Goal: Task Accomplishment & Management: Use online tool/utility

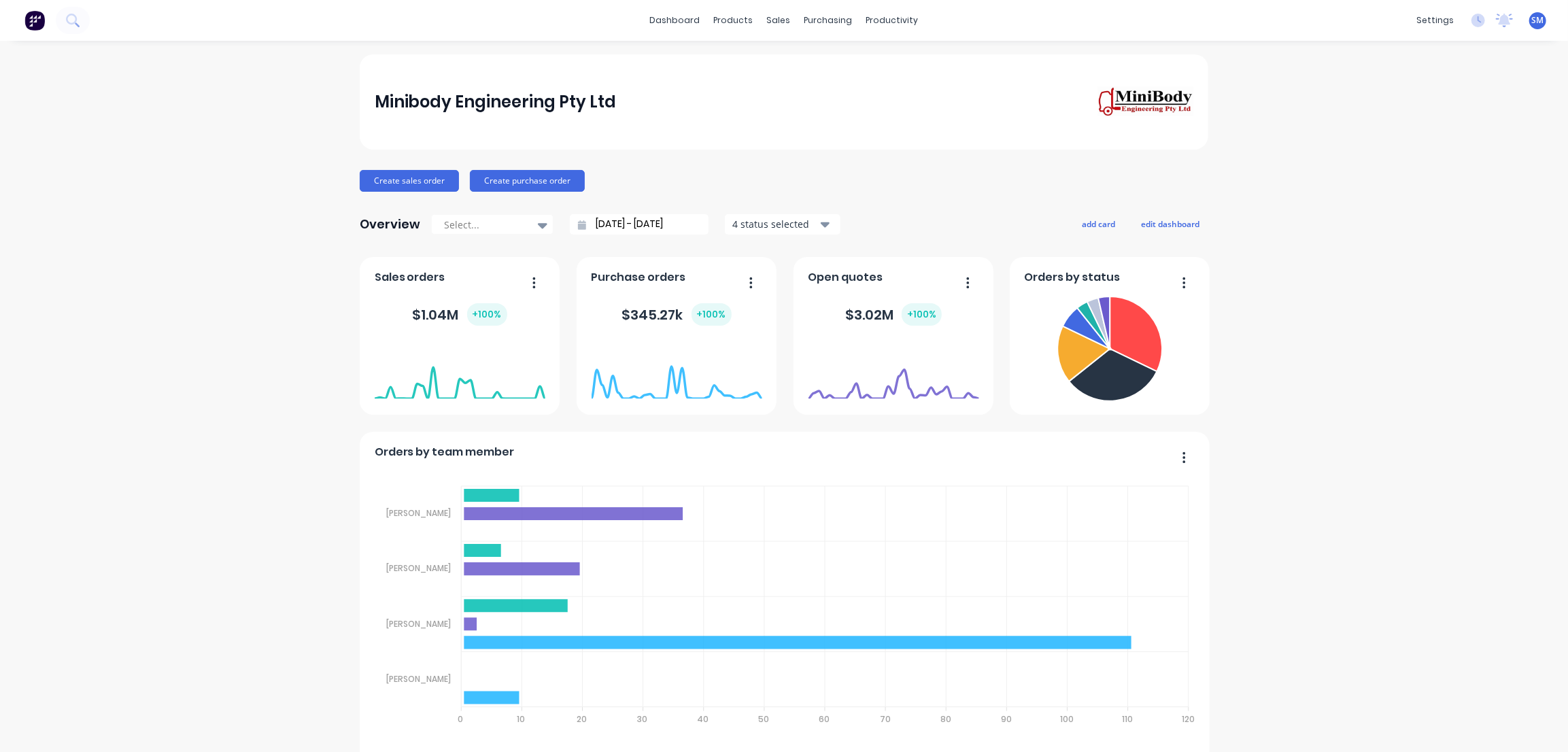
drag, startPoint x: 1312, startPoint y: 219, endPoint x: 1245, endPoint y: 247, distance: 72.6
click at [824, 60] on div "Sales Orders" at bounding box center [825, 65] width 56 height 12
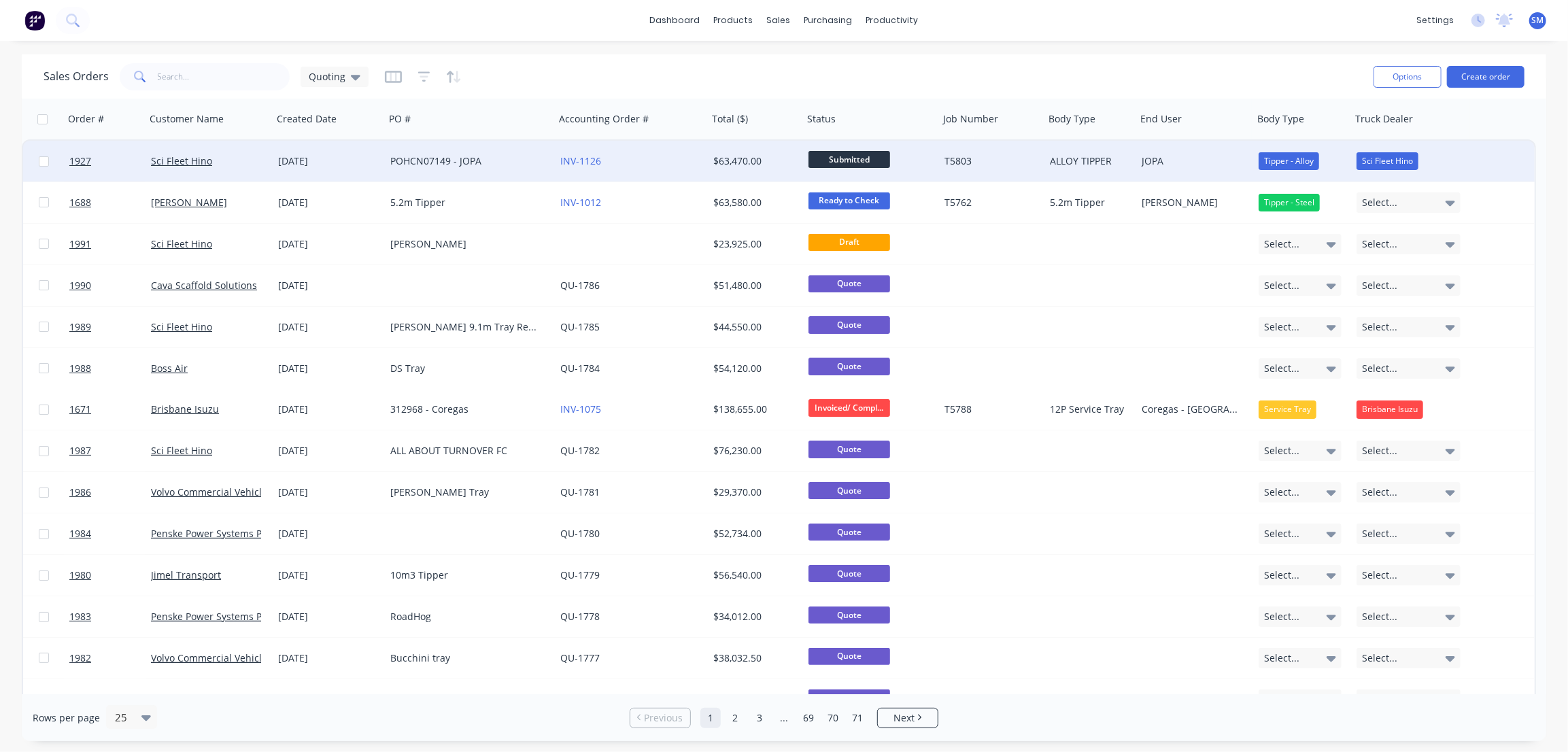
click at [428, 159] on div "POHCN07149 - JOPA" at bounding box center [465, 161] width 151 height 14
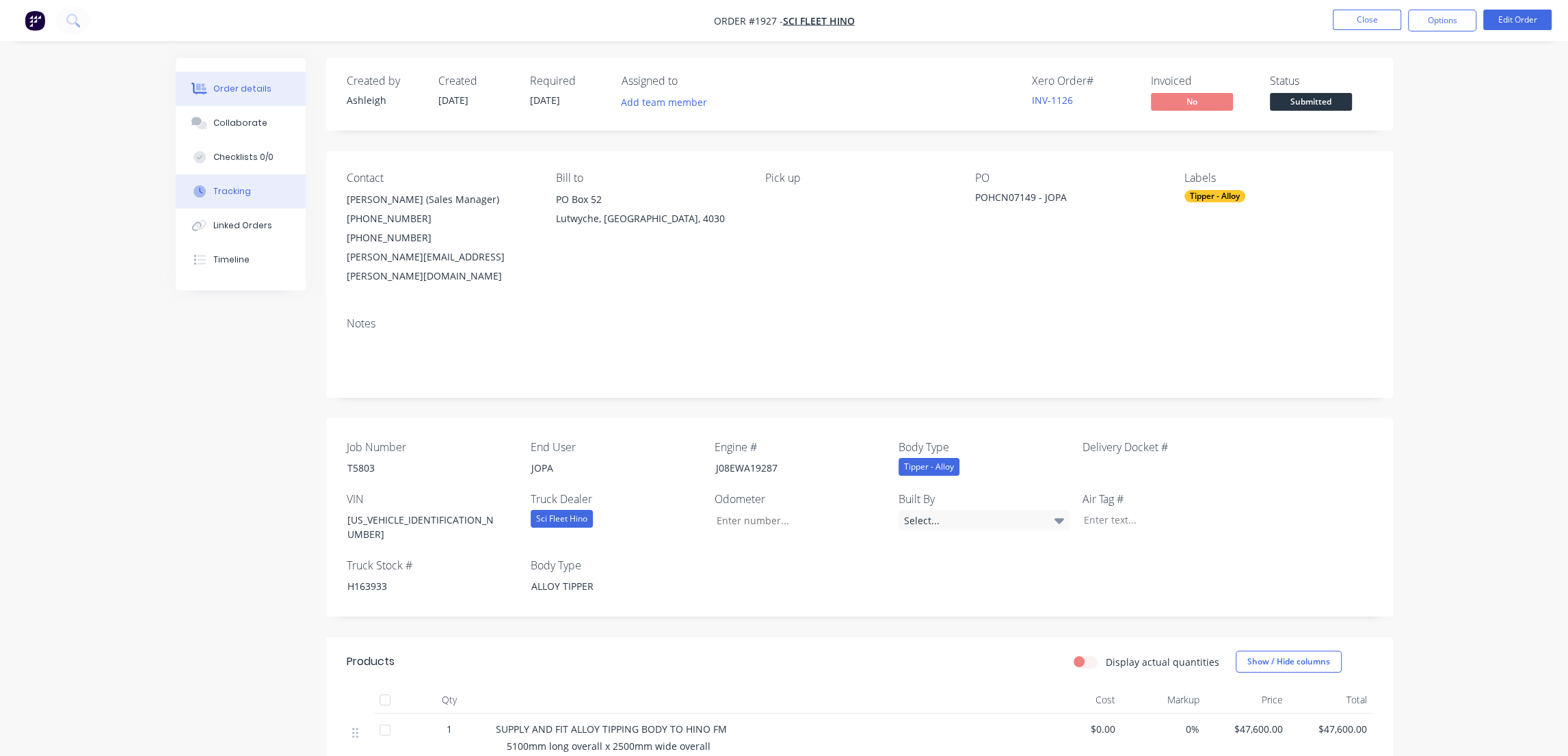
click at [235, 198] on button "Tracking" at bounding box center [241, 192] width 130 height 35
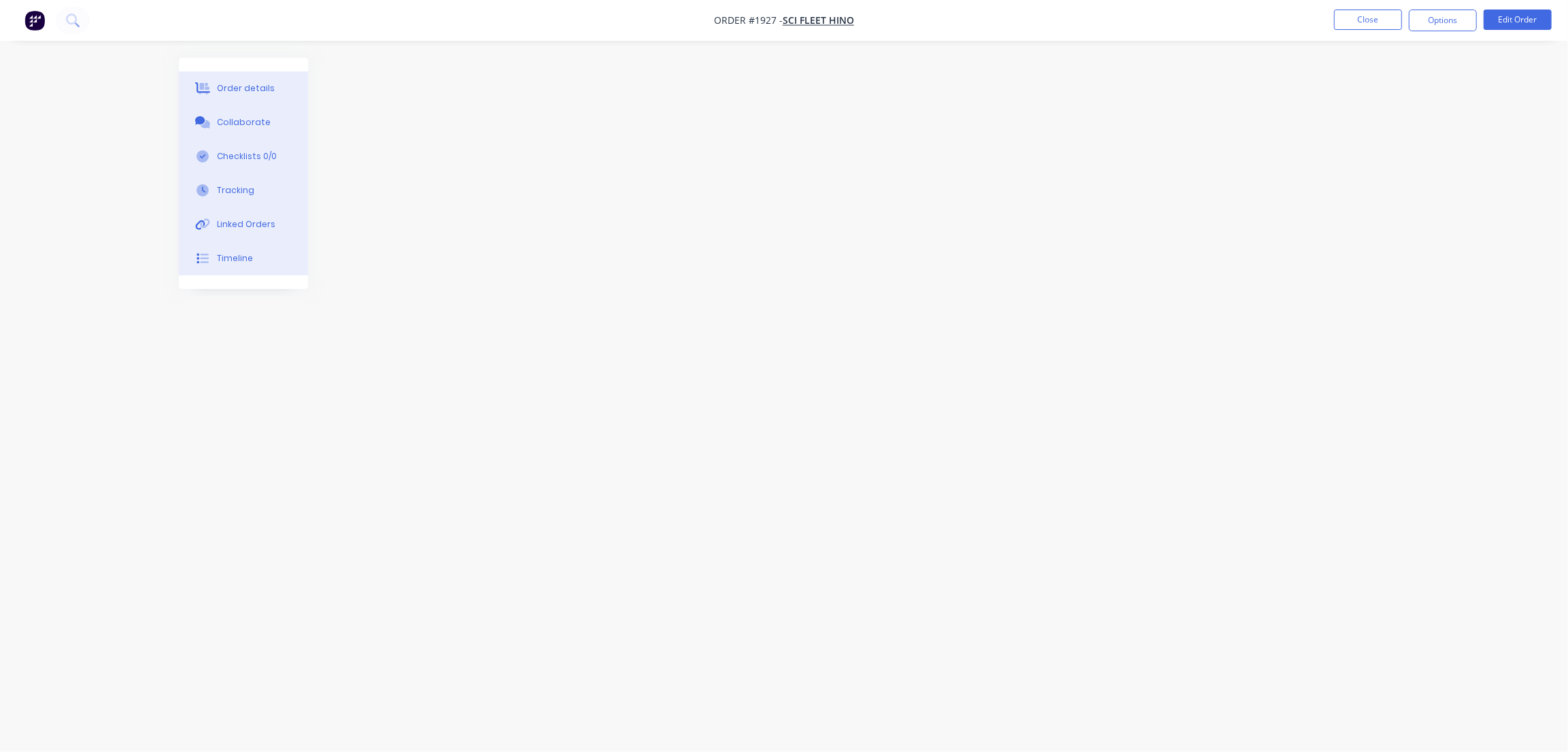
click at [240, 262] on div "Timeline" at bounding box center [235, 258] width 36 height 12
click at [837, 91] on div at bounding box center [783, 350] width 1210 height 585
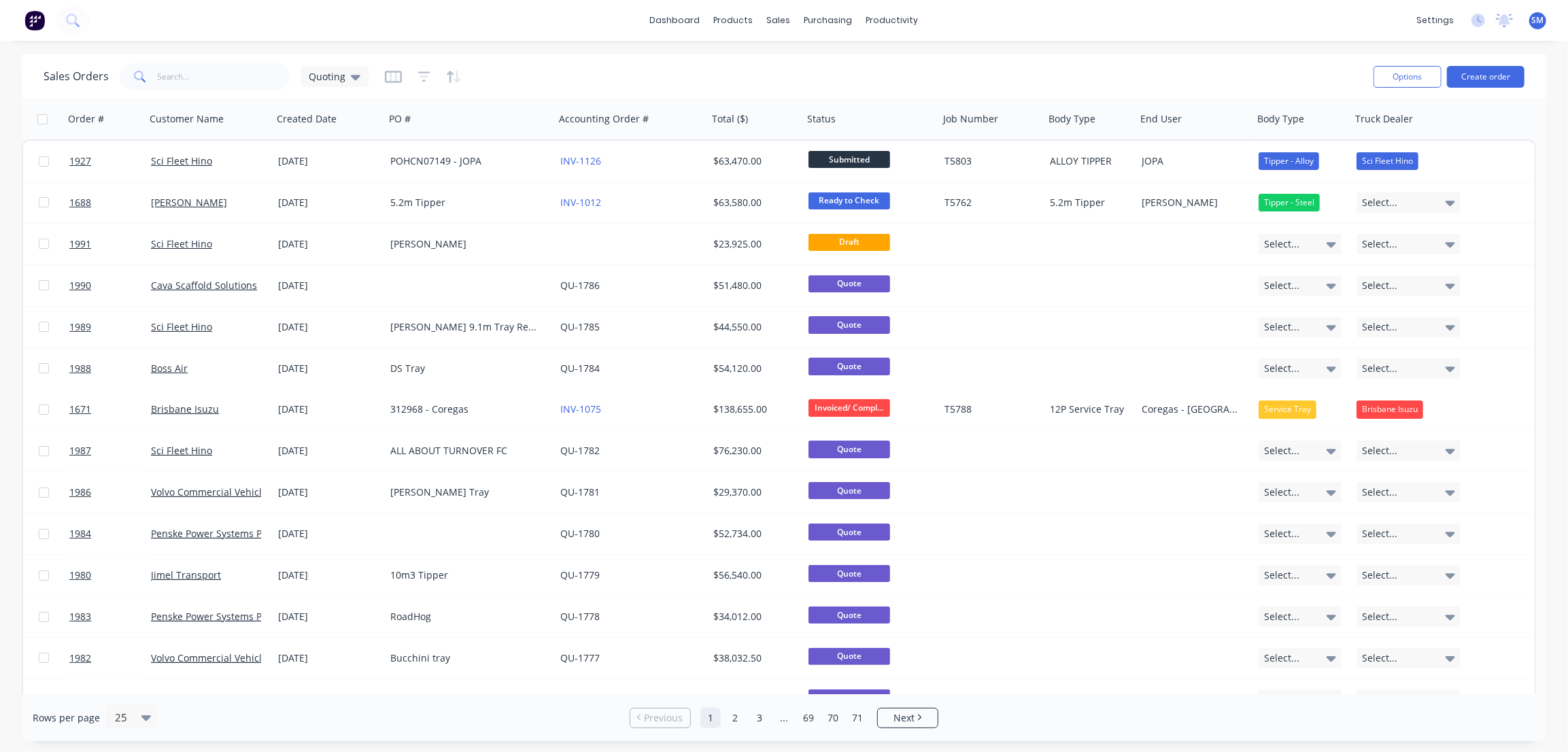
click at [701, 75] on div "Sales Orders Quoting" at bounding box center [702, 76] width 1319 height 34
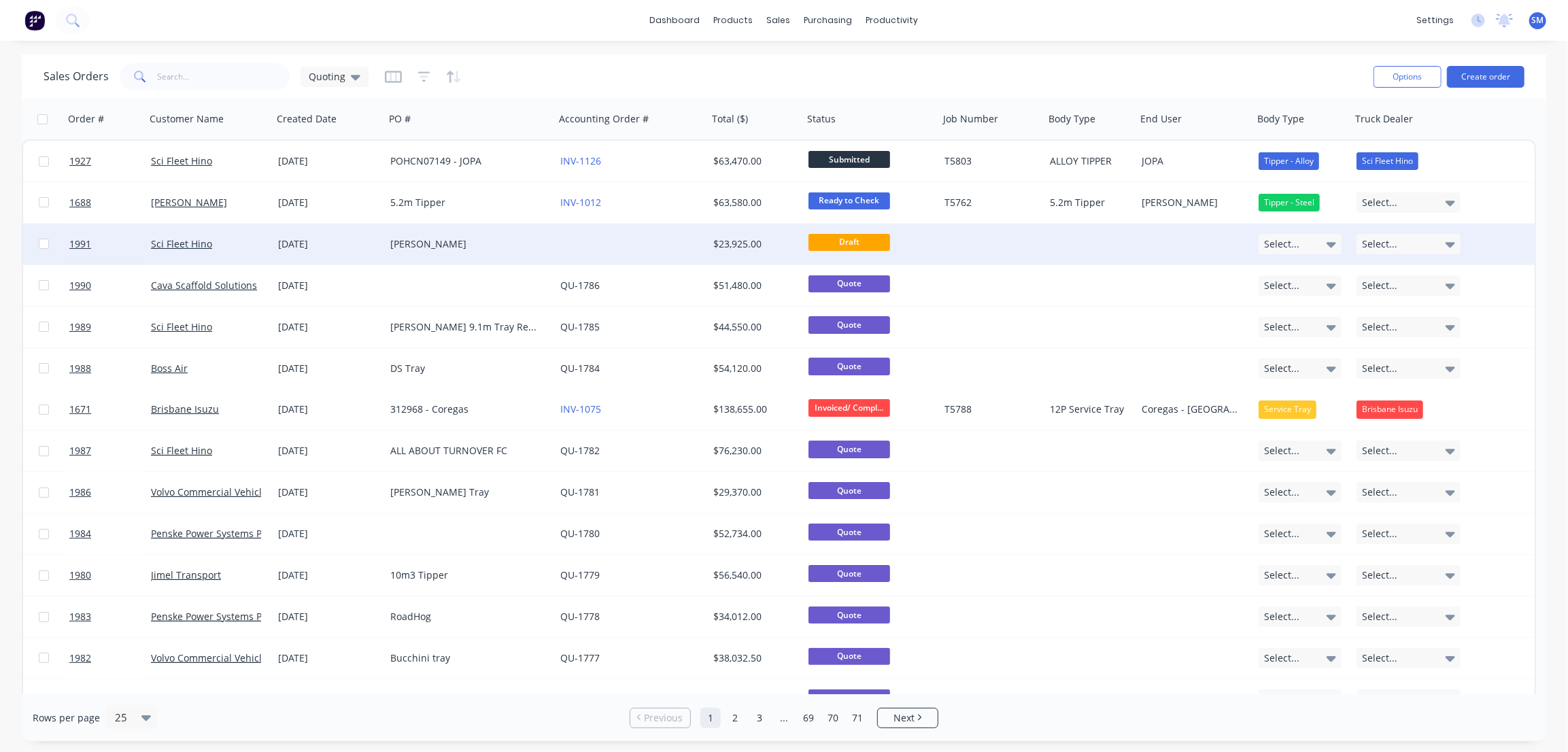
click at [385, 239] on div "[PERSON_NAME]" at bounding box center [470, 244] width 170 height 41
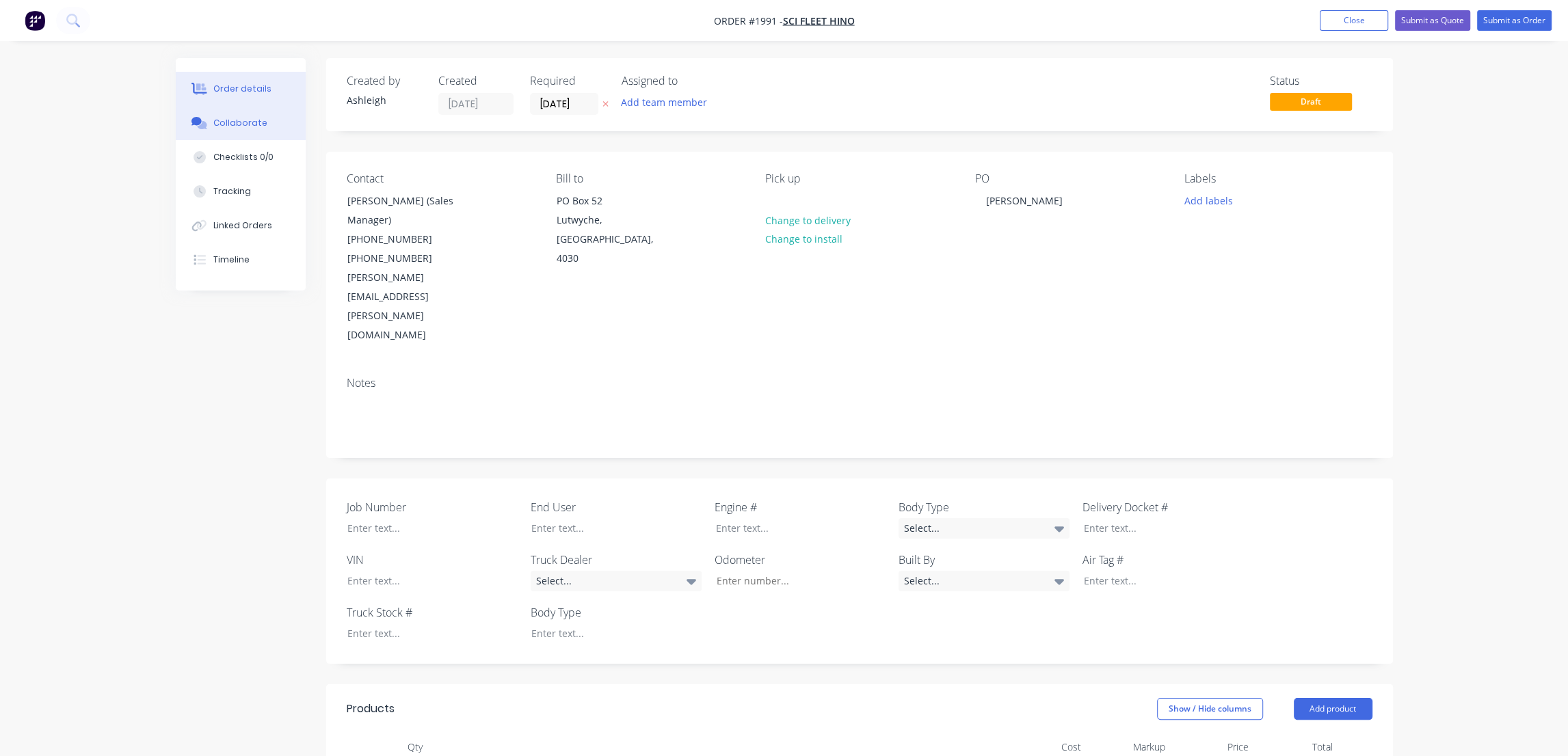
click at [234, 117] on button "Collaborate" at bounding box center [241, 124] width 130 height 35
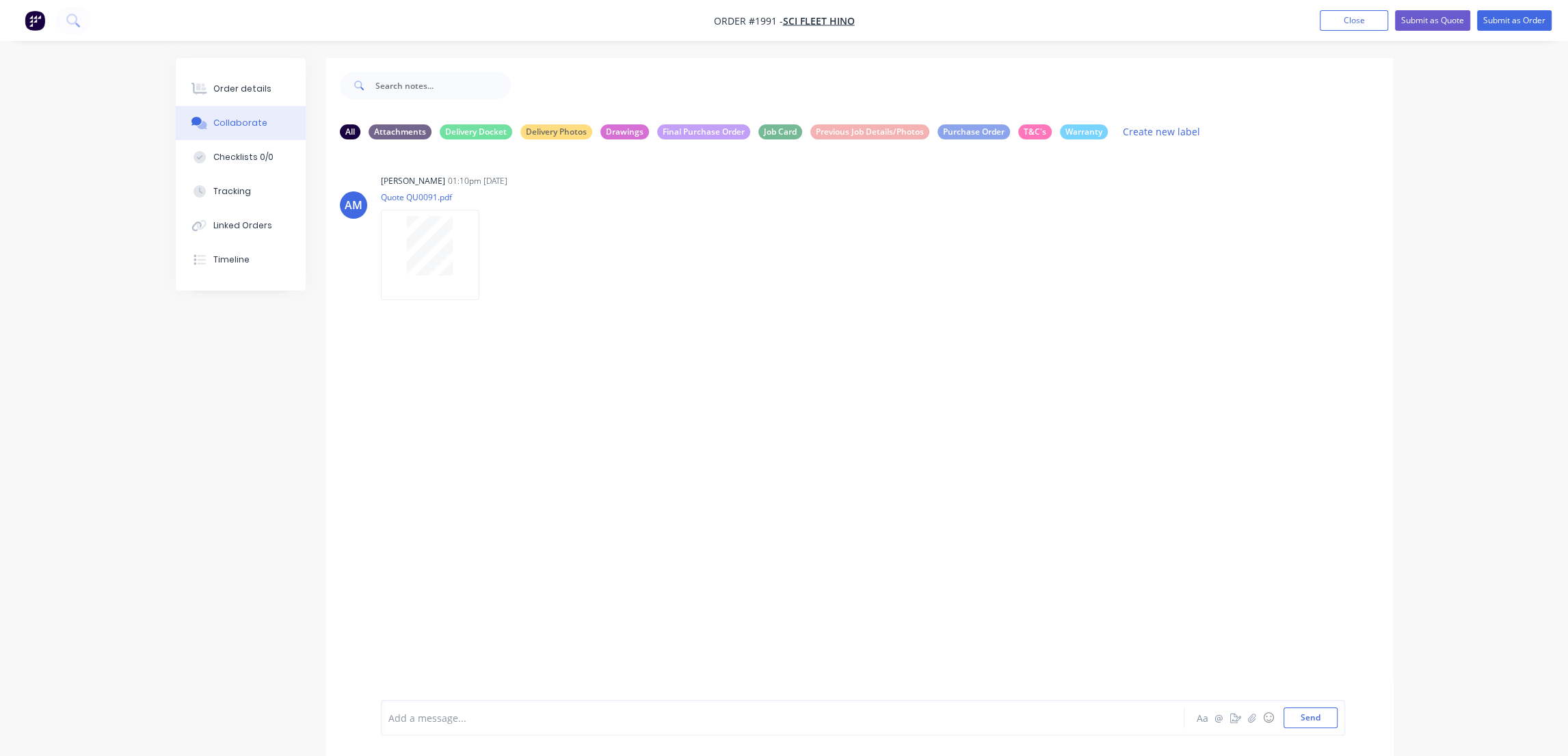
click at [248, 90] on div "Order details" at bounding box center [242, 89] width 58 height 12
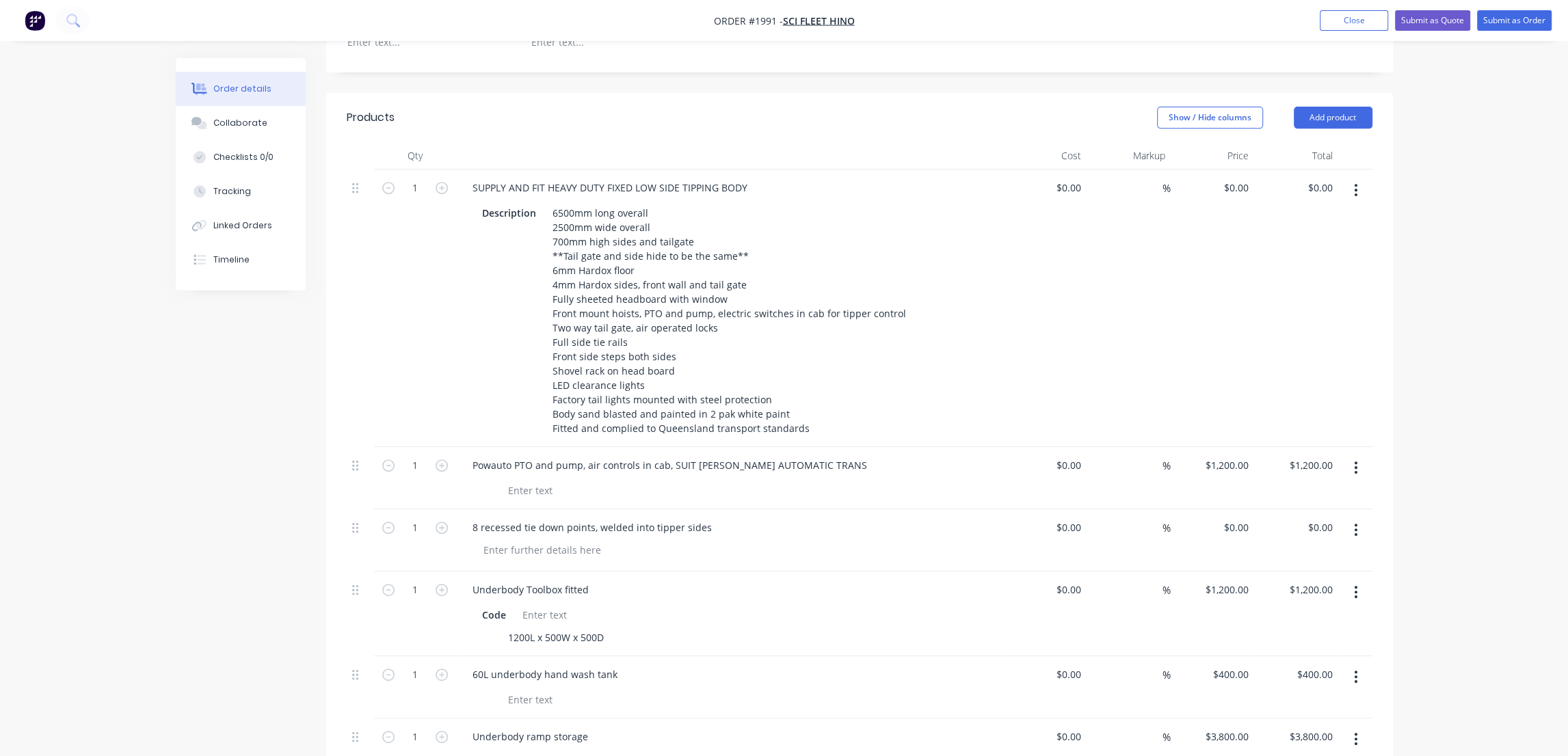
scroll to position [621, 0]
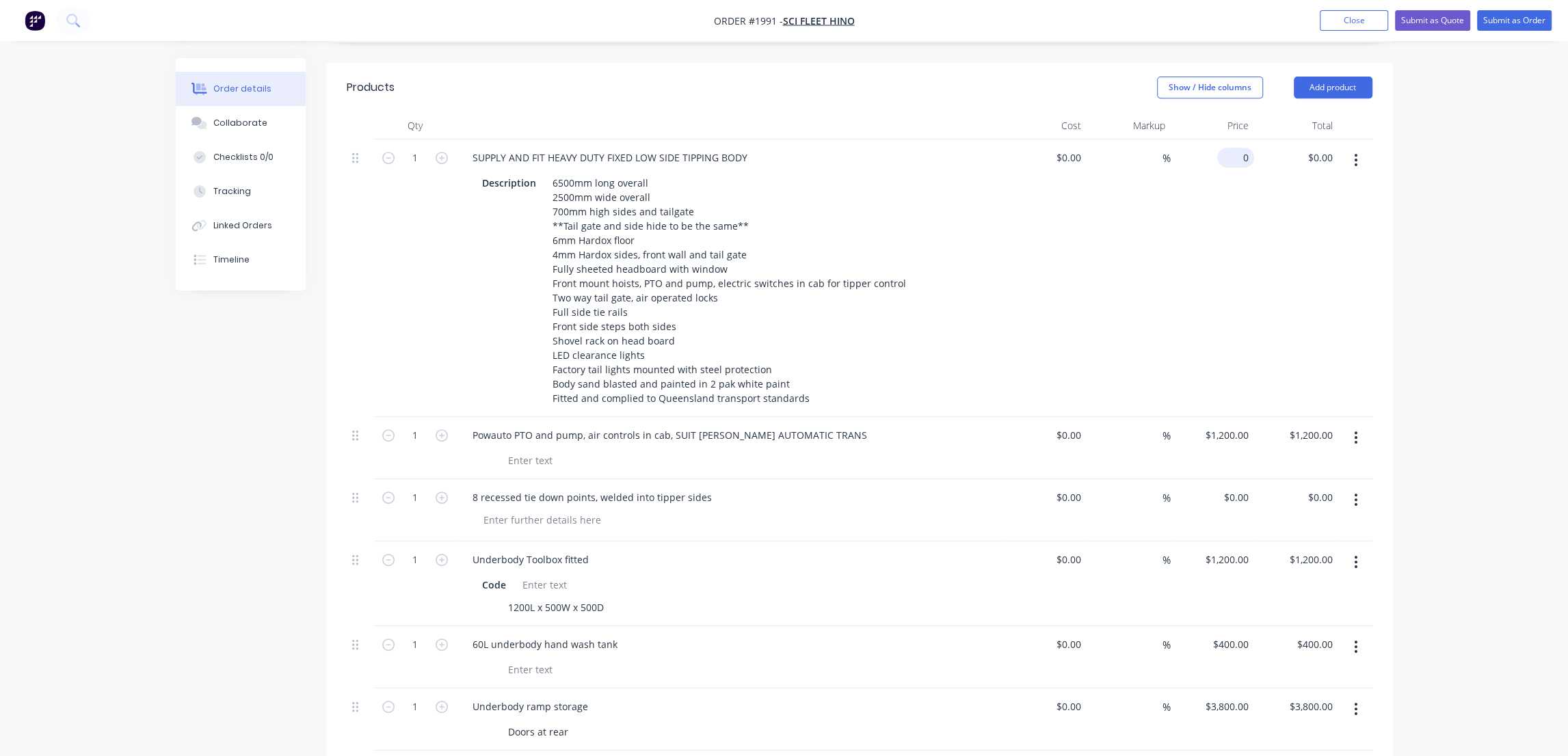
click at [1232, 148] on div "0 $0.00" at bounding box center [1235, 157] width 37 height 20
type input "$49,500.00"
click at [781, 425] on div "Powauto PTO and pump, air controls in cab, SUIT [PERSON_NAME] AUTOMATIC TRANS" at bounding box center [669, 435] width 416 height 20
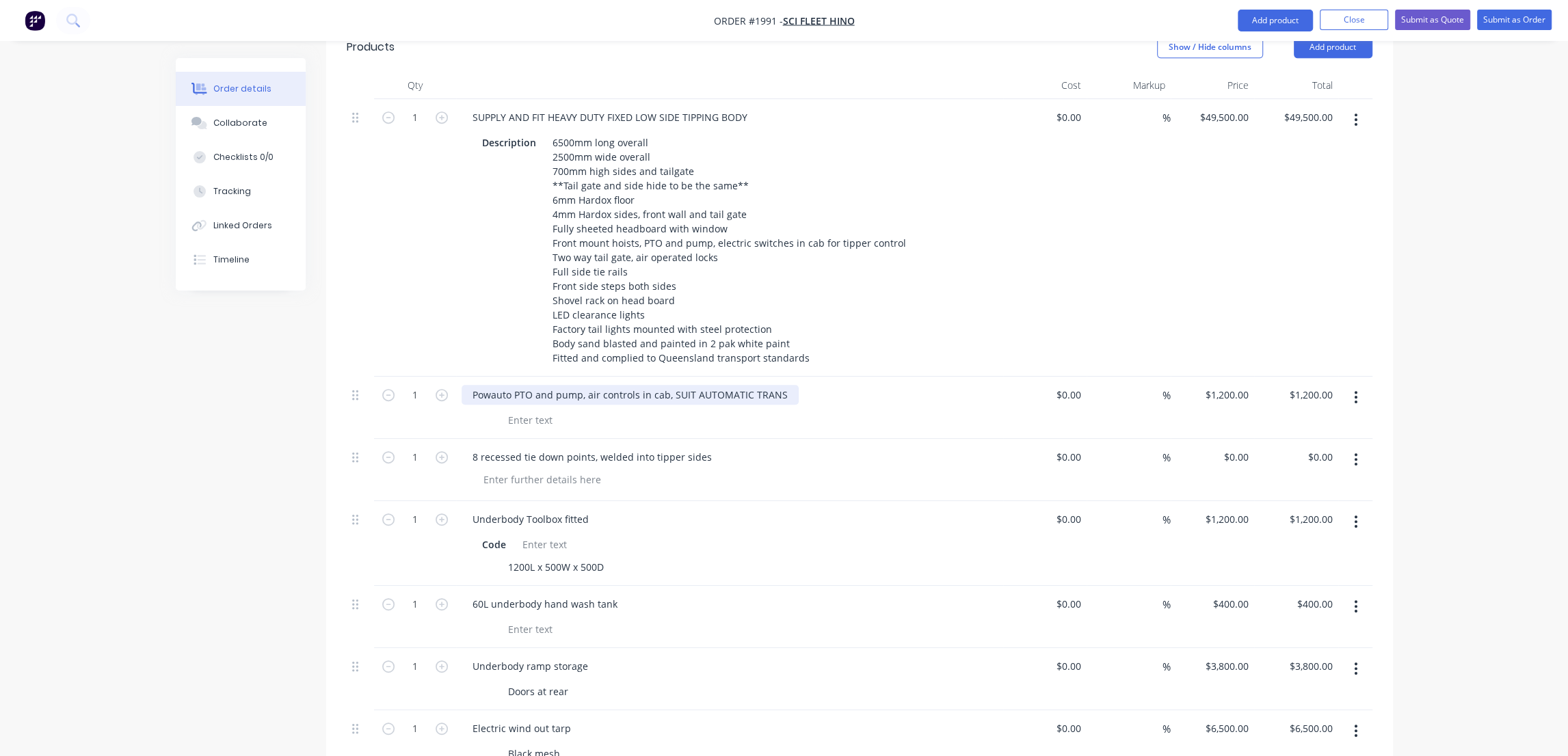
scroll to position [684, 0]
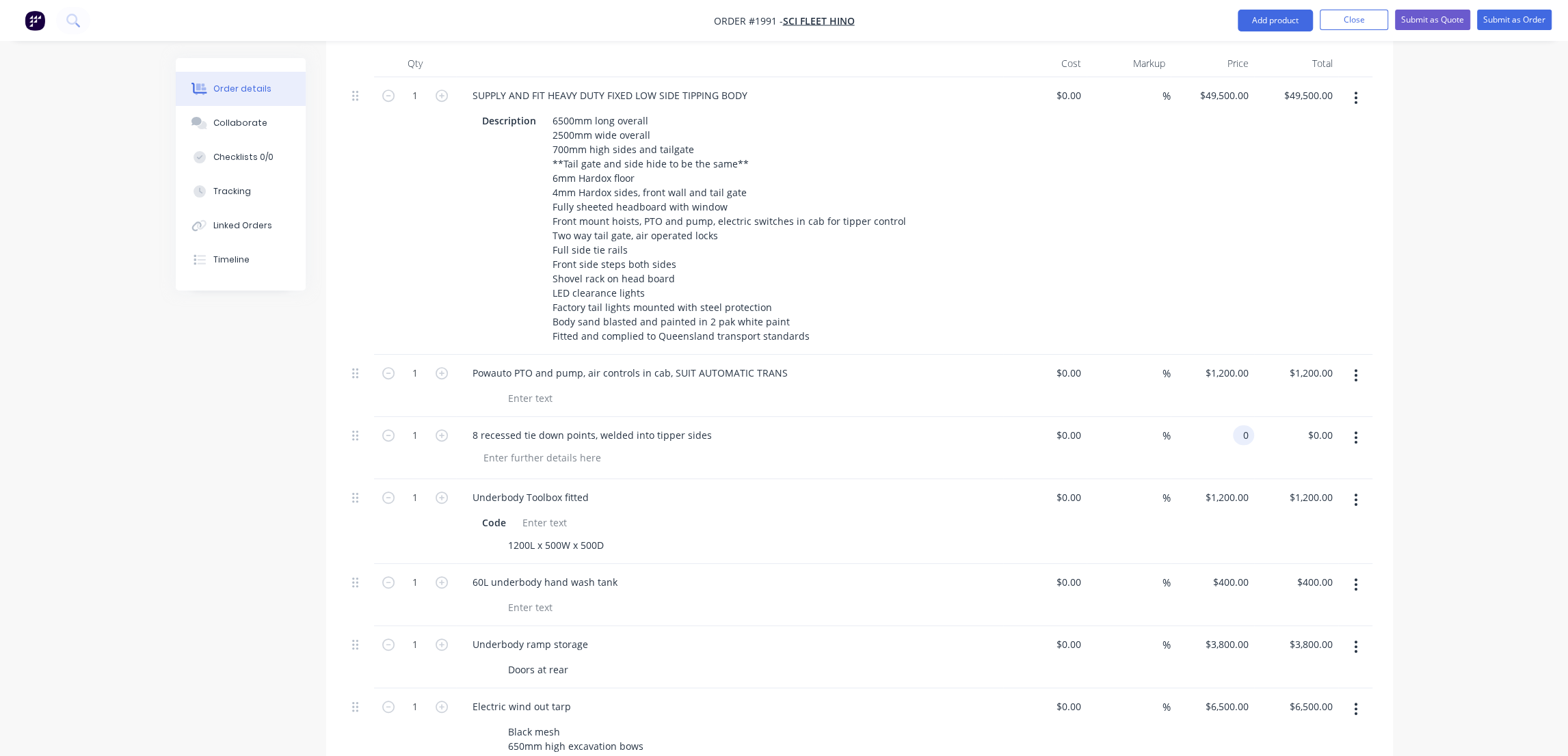
click at [1236, 425] on div "0 0" at bounding box center [1243, 435] width 21 height 20
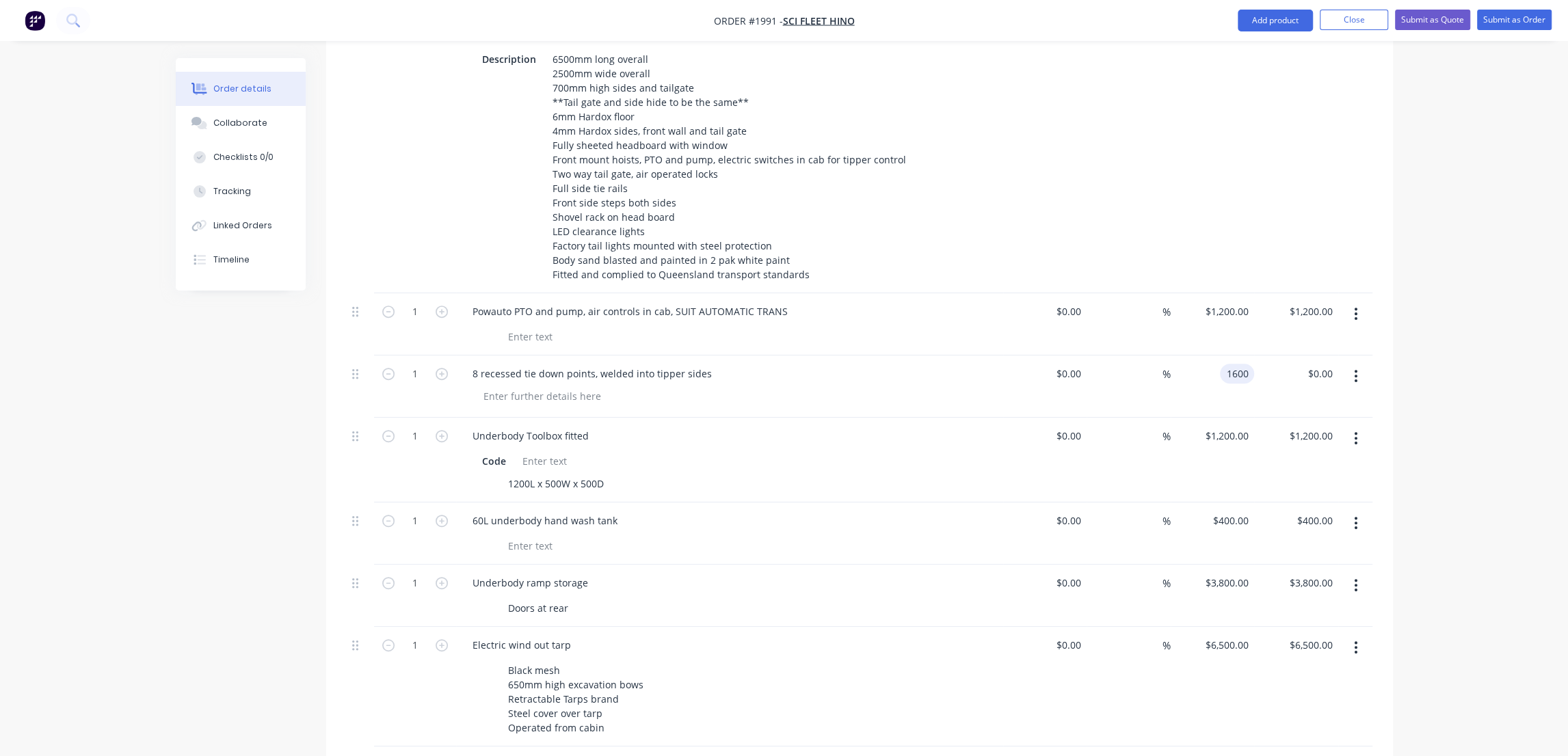
type input "$1,600.00"
drag, startPoint x: 1223, startPoint y: 388, endPoint x: 1190, endPoint y: 422, distance: 47.4
click at [1223, 418] on div "$1,200.00 $1,200.00" at bounding box center [1212, 460] width 84 height 85
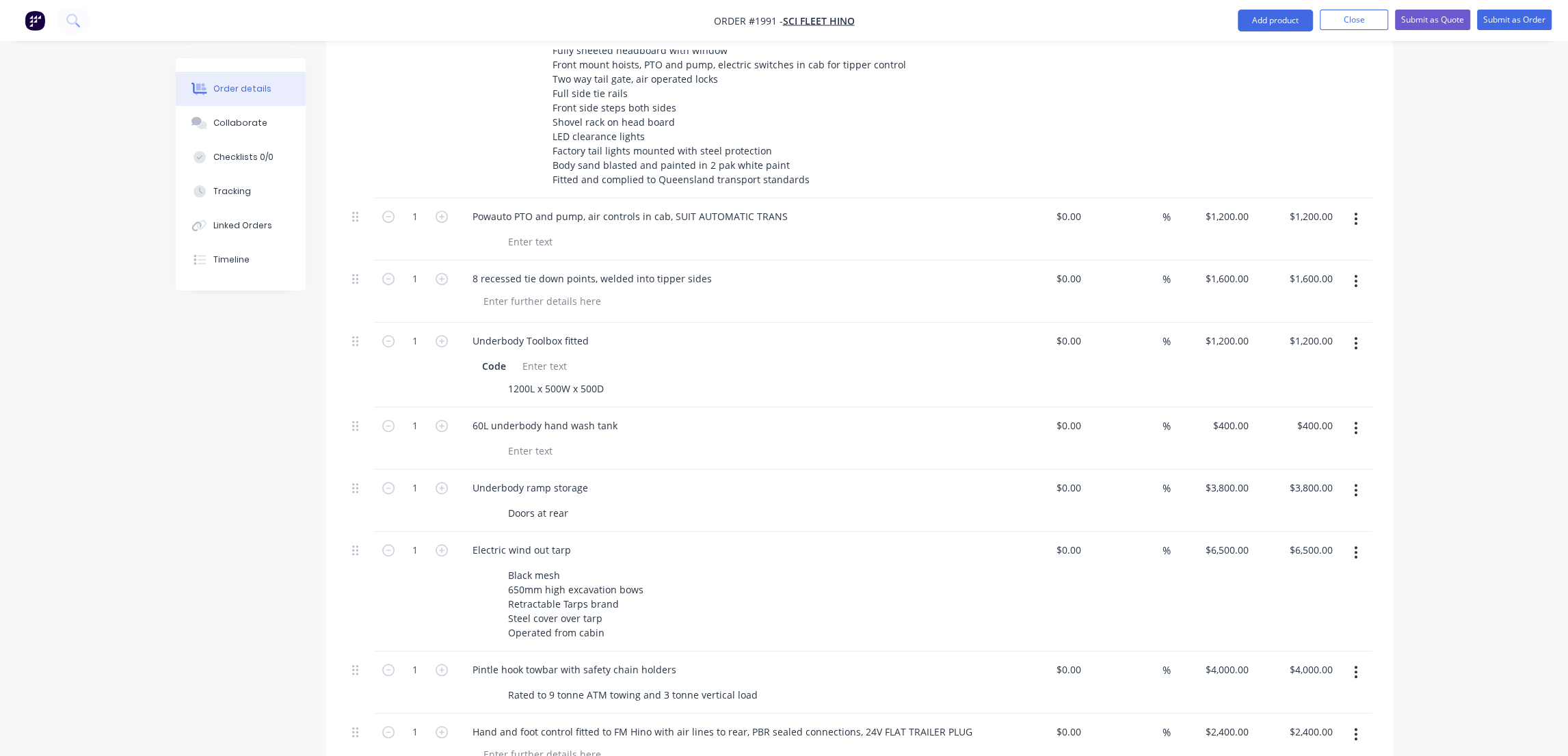
scroll to position [870, 0]
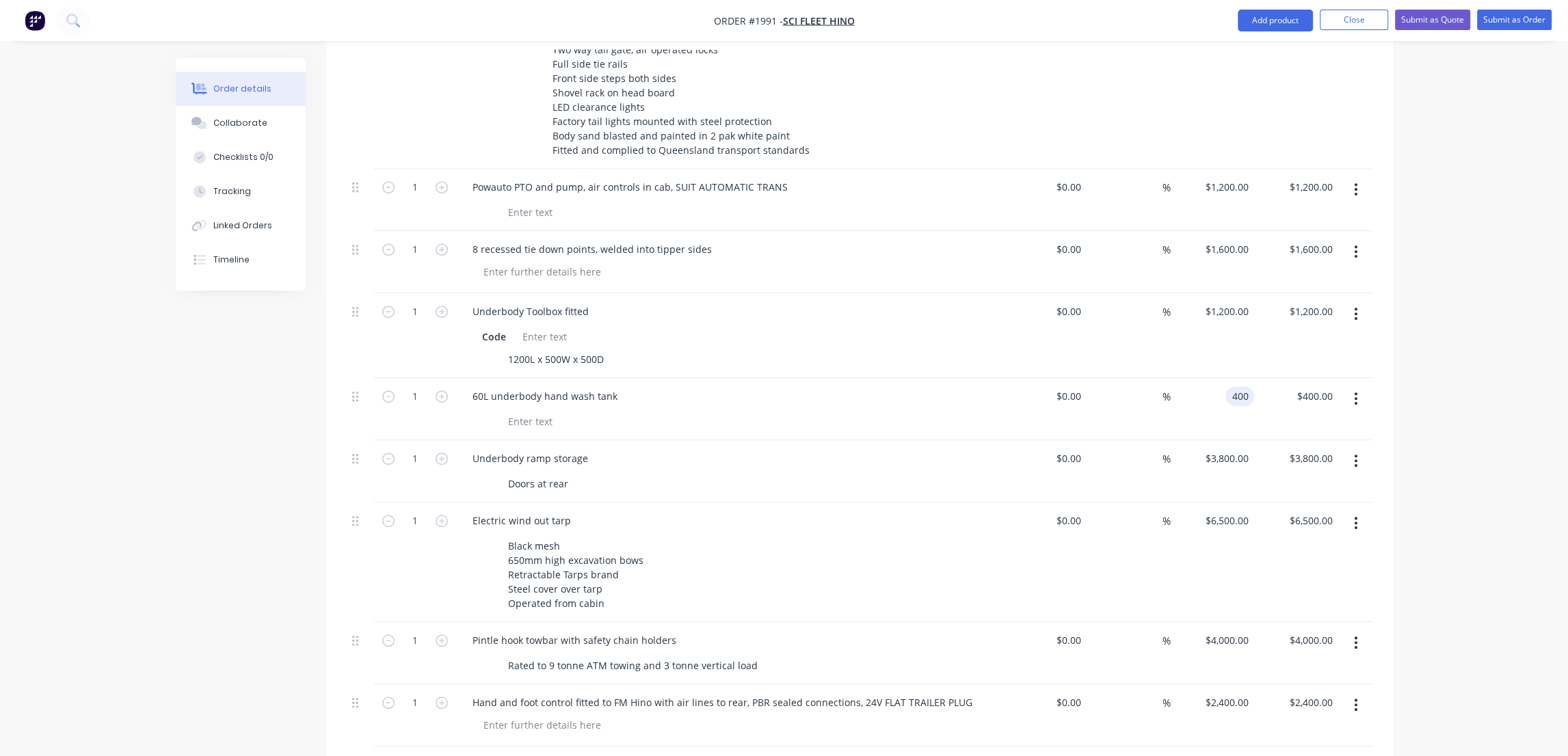
click at [1233, 387] on input "400" at bounding box center [1243, 396] width 23 height 20
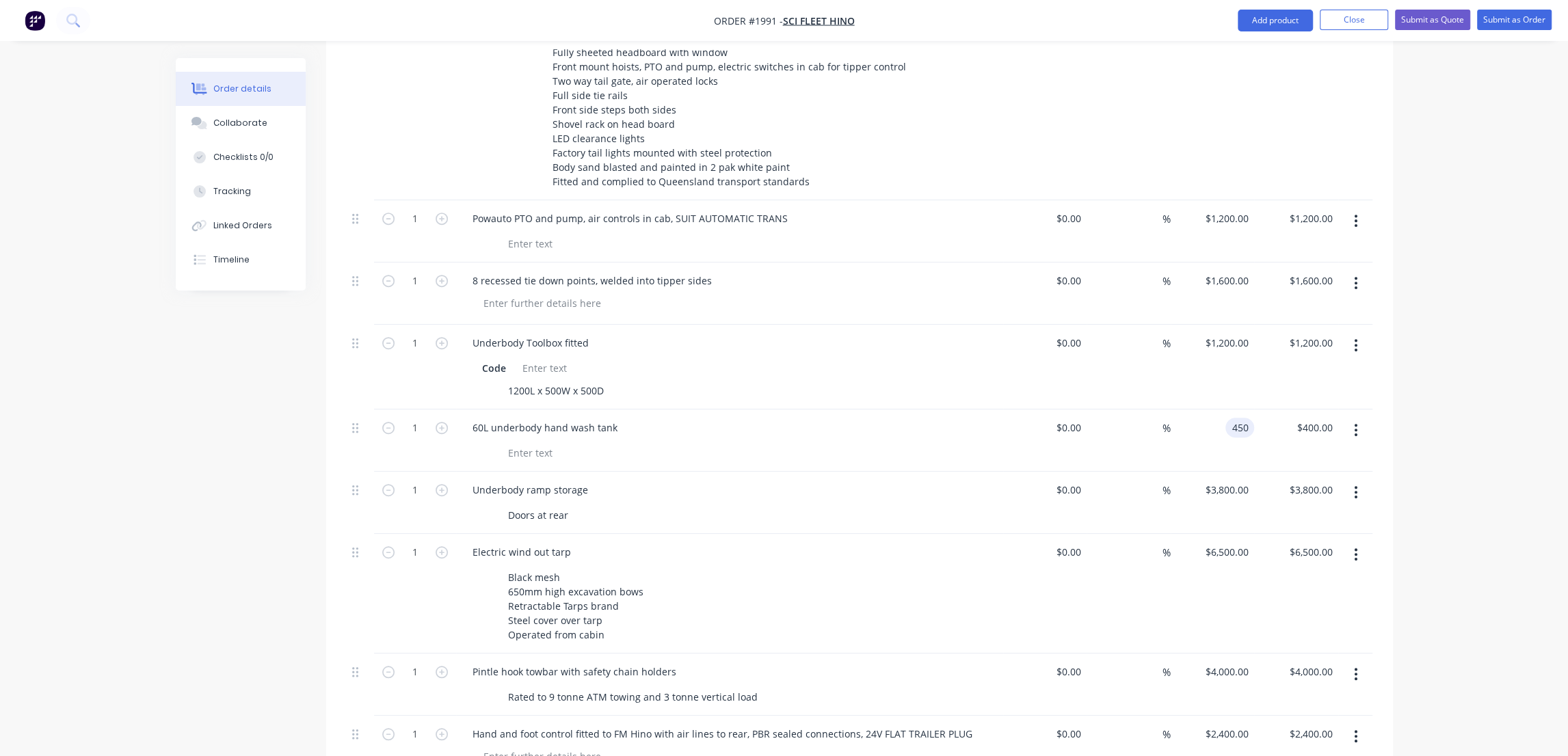
scroll to position [808, 0]
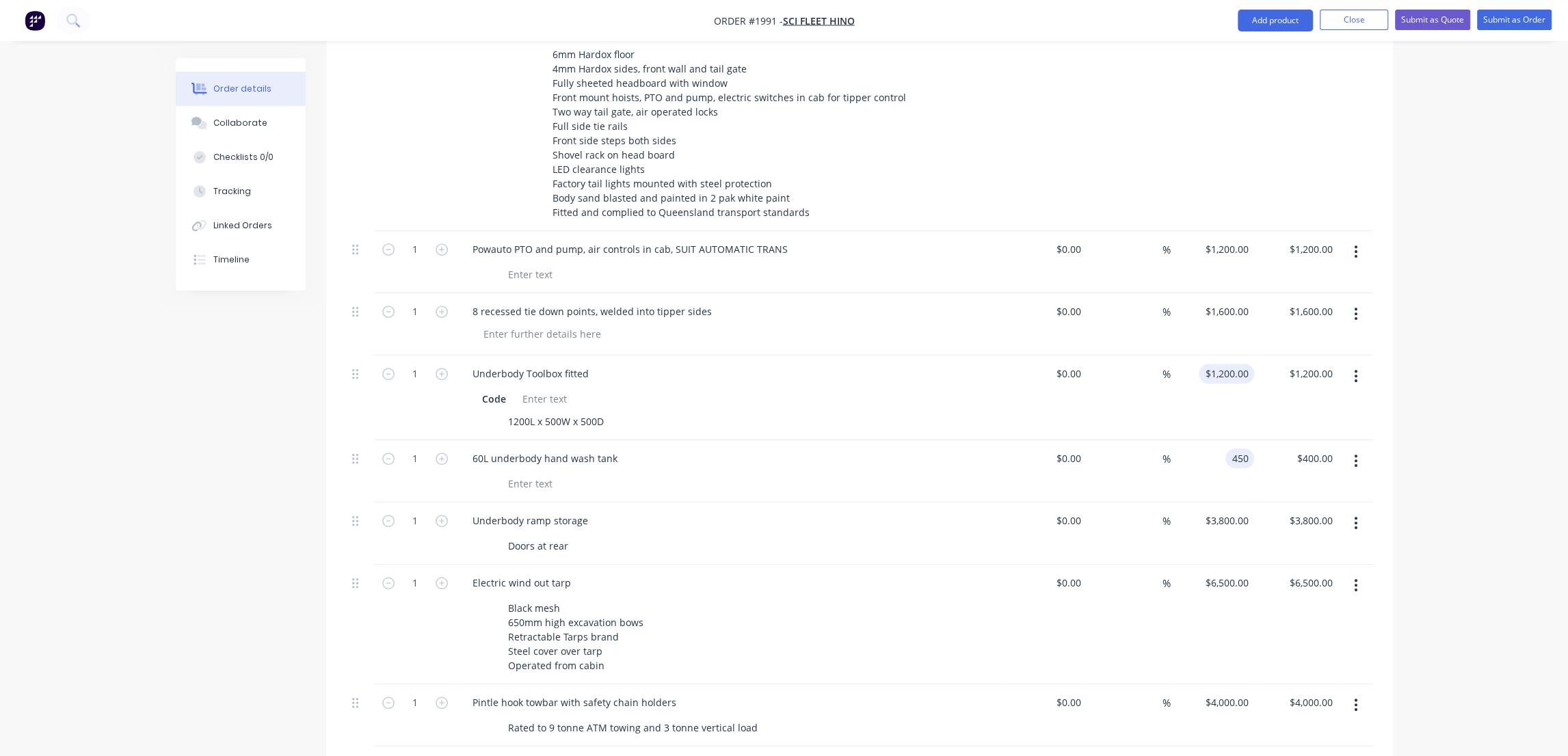
type input "450"
type input "1200"
type input "$450.00"
click at [1237, 364] on input "1200" at bounding box center [1229, 374] width 50 height 20
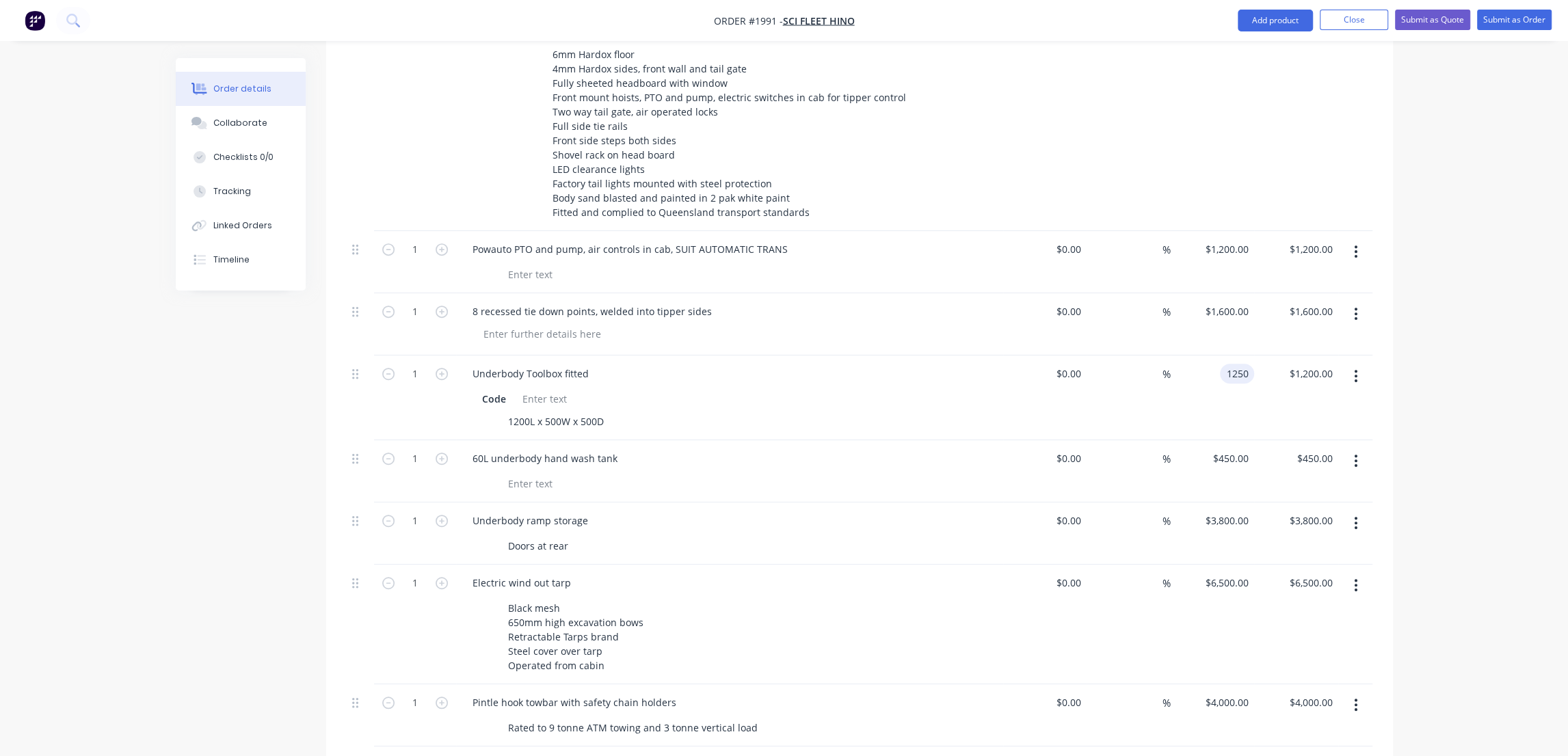
scroll to position [870, 0]
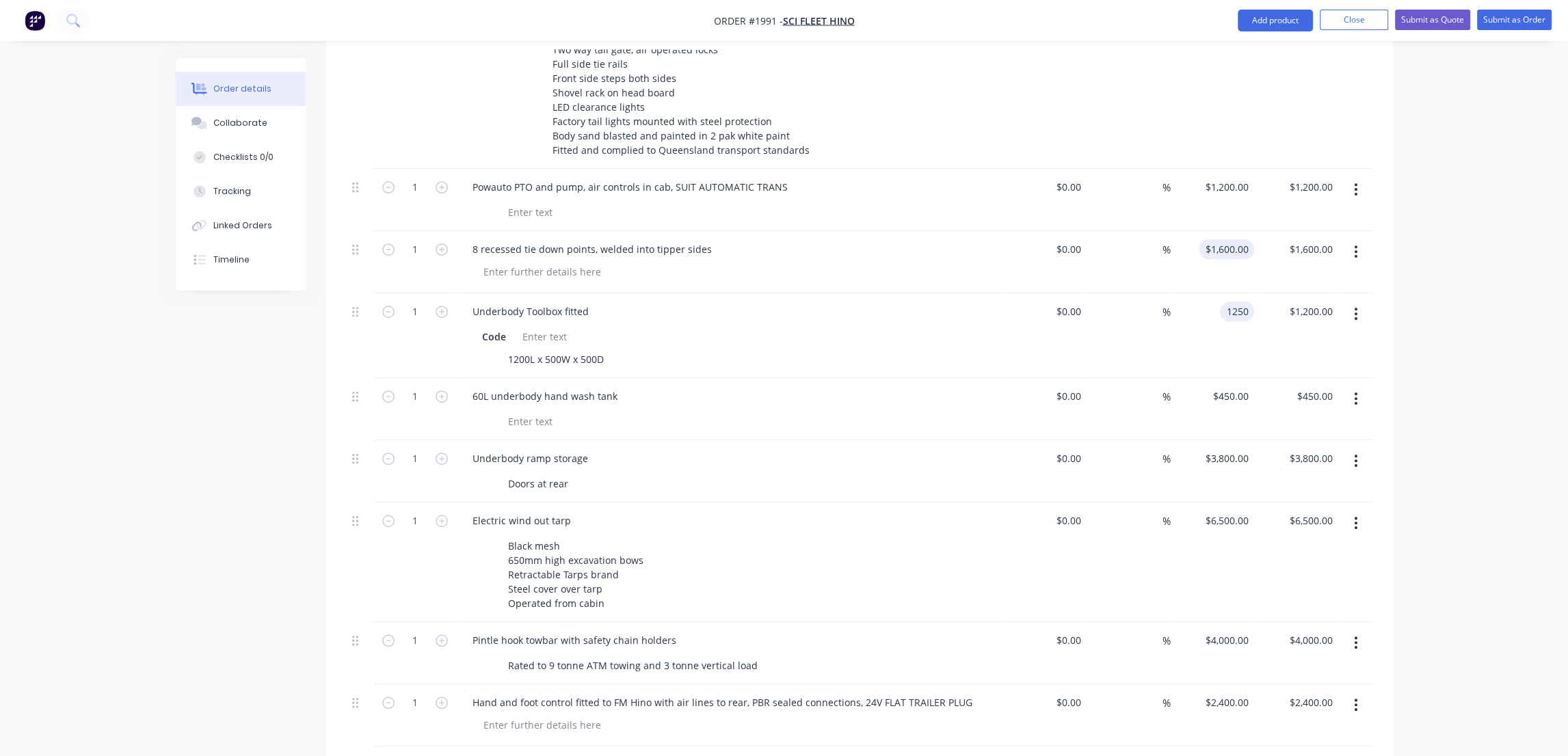
type input "1250"
type input "1600"
type input "$1,250.00"
click at [1228, 240] on input "1600" at bounding box center [1229, 249] width 50 height 20
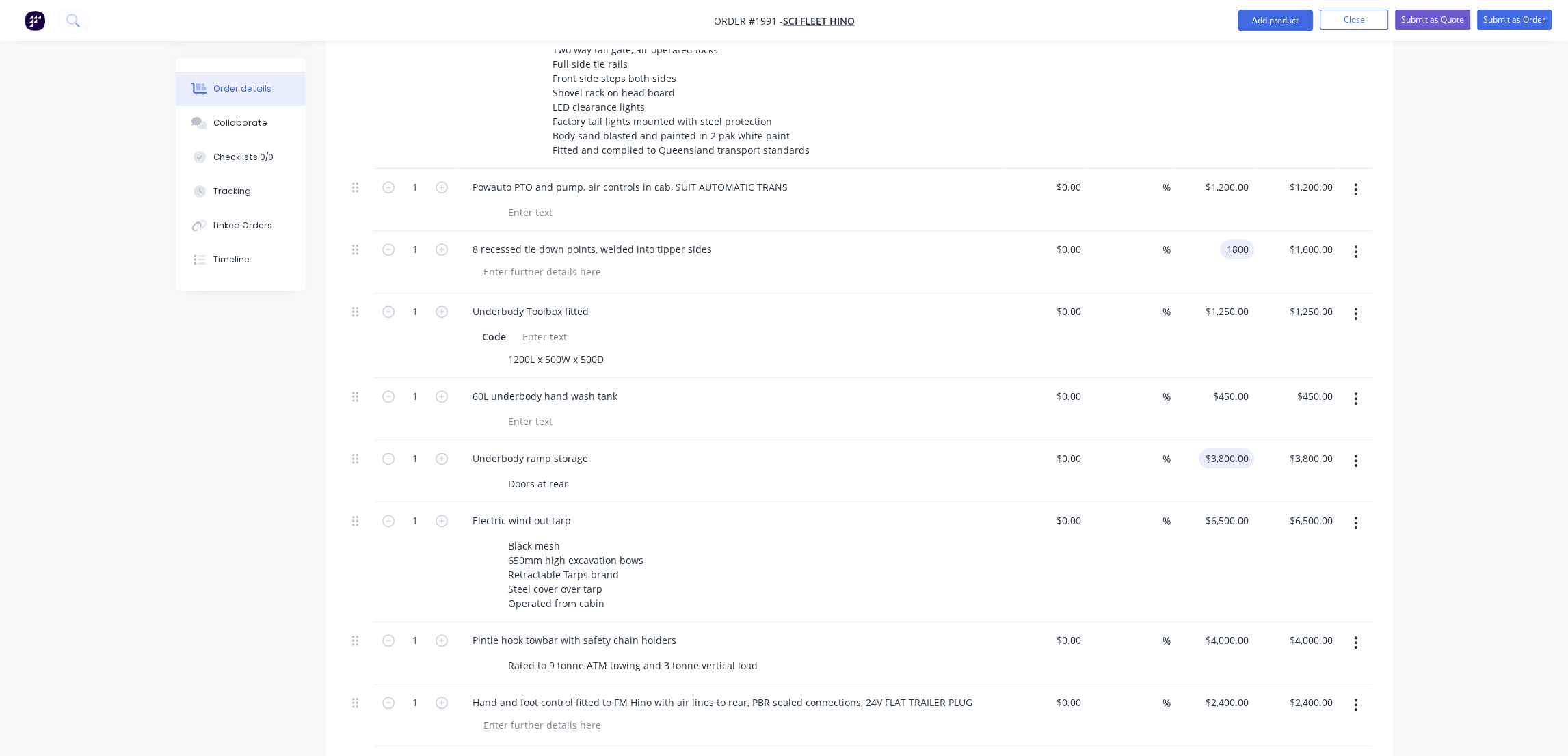
type input "$1,800.00"
click at [1226, 449] on div "3800 $3,800.00" at bounding box center [1229, 458] width 50 height 20
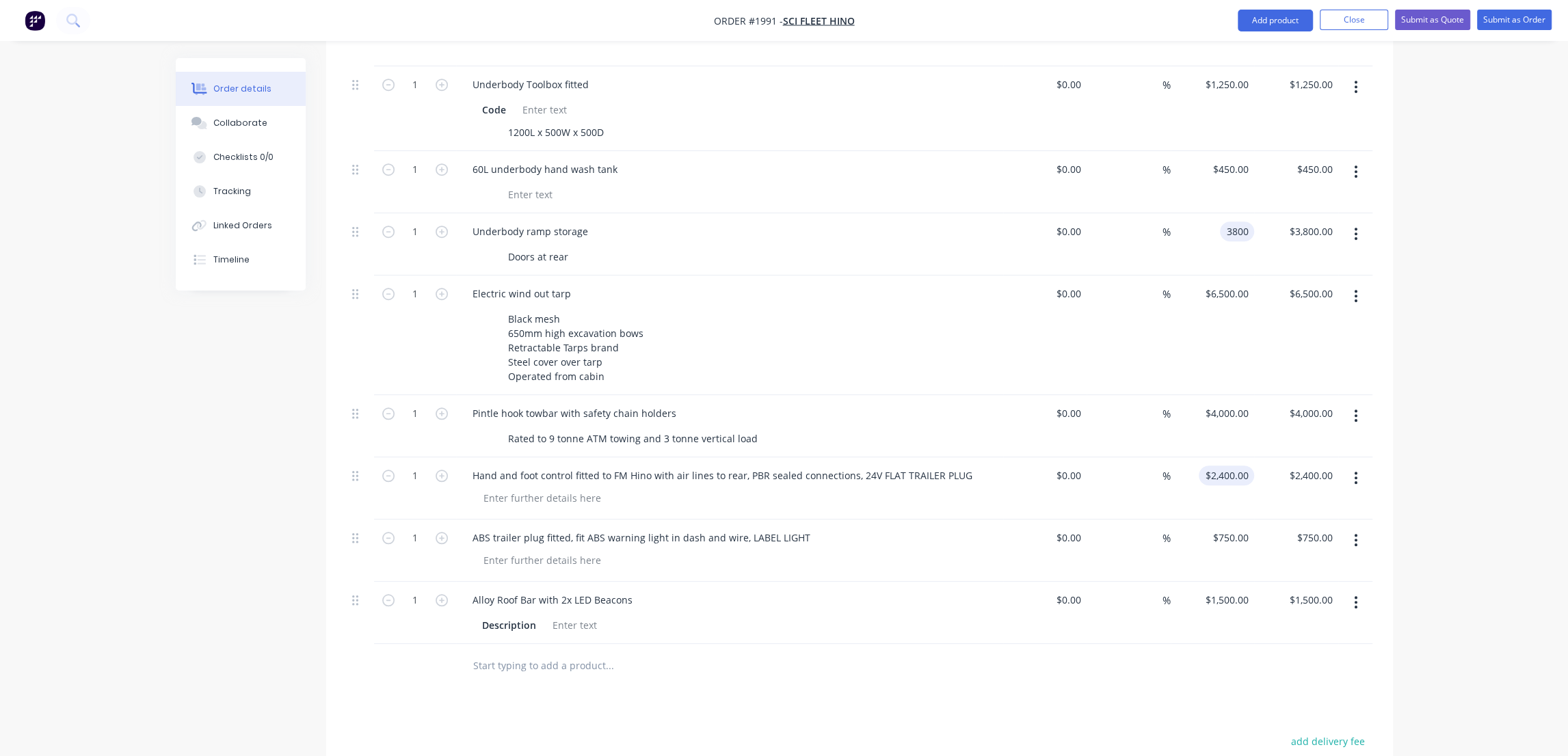
scroll to position [1118, 0]
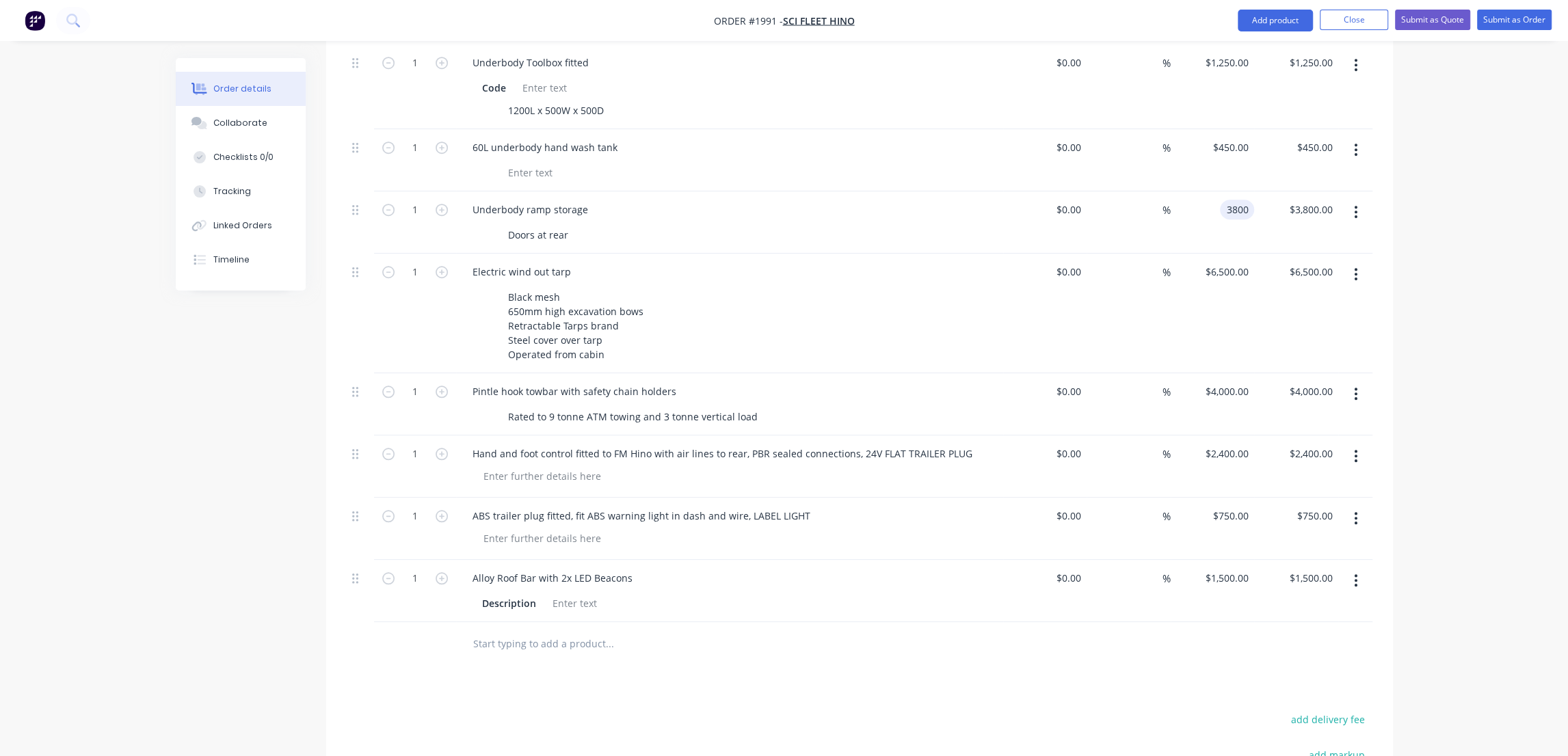
type input "$3,800.00"
click at [1355, 450] on icon "button" at bounding box center [1356, 456] width 3 height 12
click at [628, 444] on div "Hand and foot control fitted to FM Hino with air lines to rear, PBR sealed conn…" at bounding box center [722, 454] width 522 height 20
drag, startPoint x: 672, startPoint y: 391, endPoint x: 438, endPoint y: 389, distance: 234.0
click at [437, 436] on div "1 Hand and foot control fitted to FM Hino with air lines to rear, PBR sealed co…" at bounding box center [860, 467] width 1026 height 62
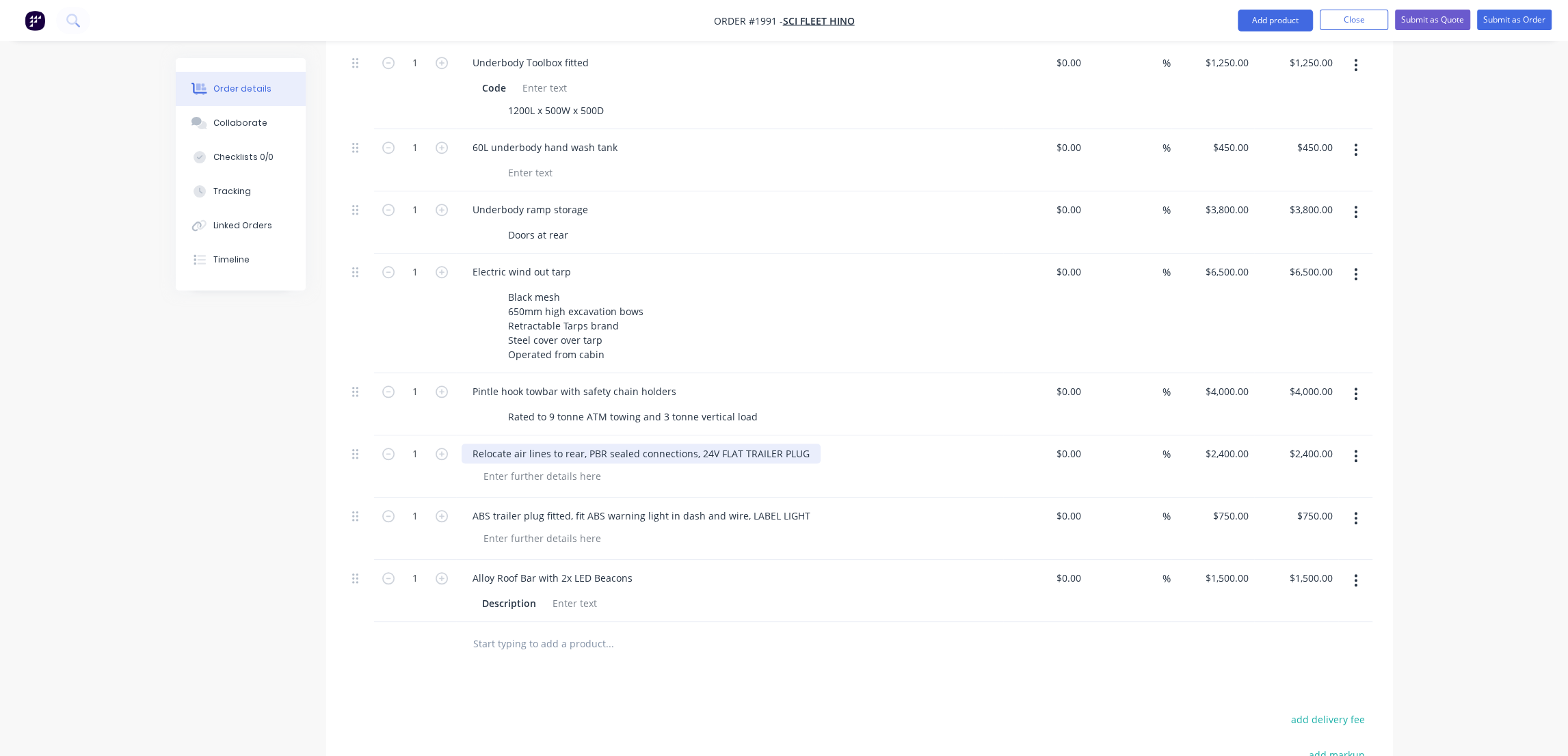
click at [581, 444] on div "Relocate air lines to rear, PBR sealed connections, 24V FLAT TRAILER PLUG" at bounding box center [641, 454] width 359 height 20
click at [513, 444] on div "Relocate air lines to rear, PBR sealed connections, 24V FLAT TRAILER PLUG" at bounding box center [641, 454] width 359 height 20
drag, startPoint x: 607, startPoint y: 391, endPoint x: 612, endPoint y: 400, distance: 10.3
click at [607, 444] on div "Relocate factory air lines to rear, PBR sealed connections, 24V FLAT TRAILER PL…" at bounding box center [657, 454] width 393 height 20
click at [1237, 568] on input "1500" at bounding box center [1229, 578] width 50 height 20
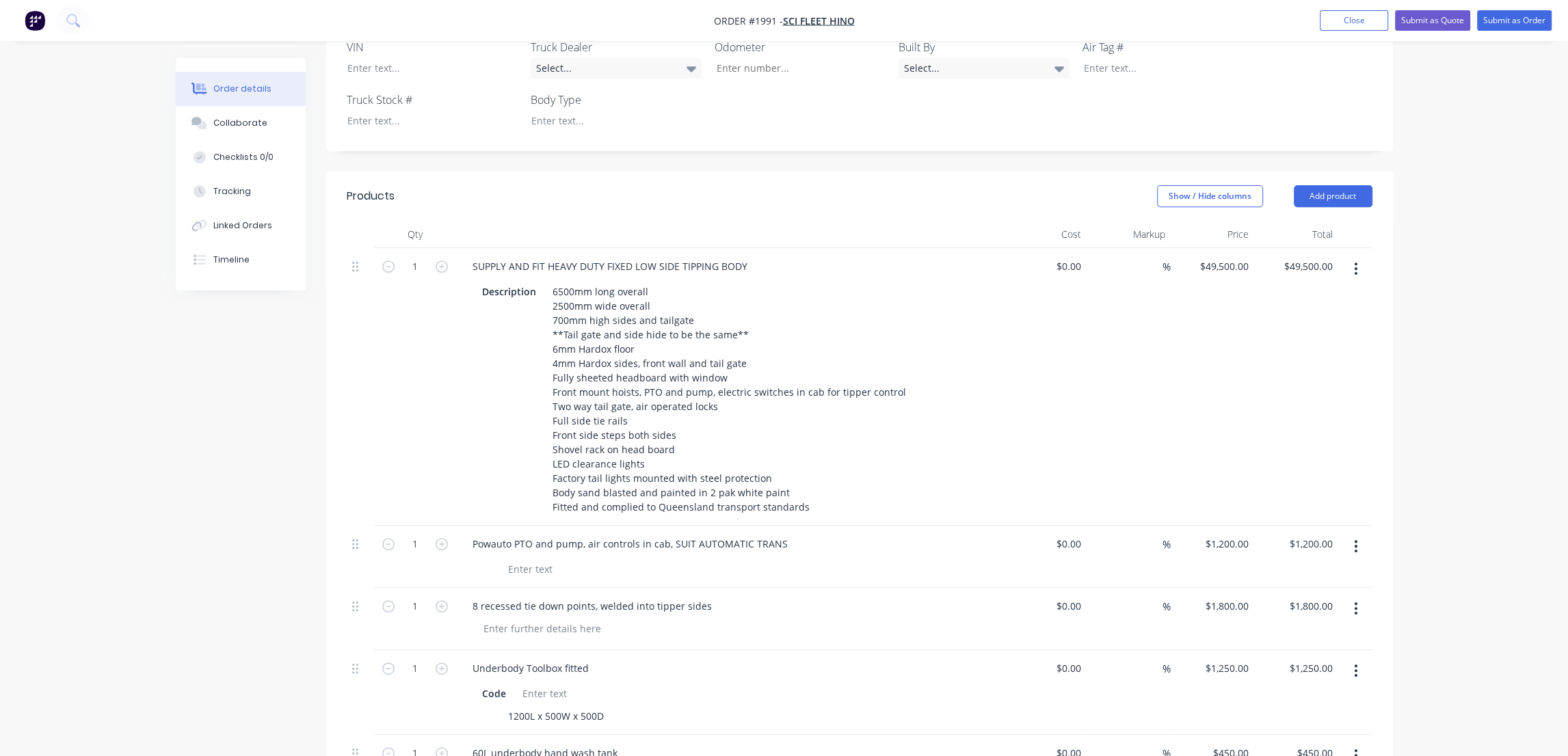
scroll to position [497, 0]
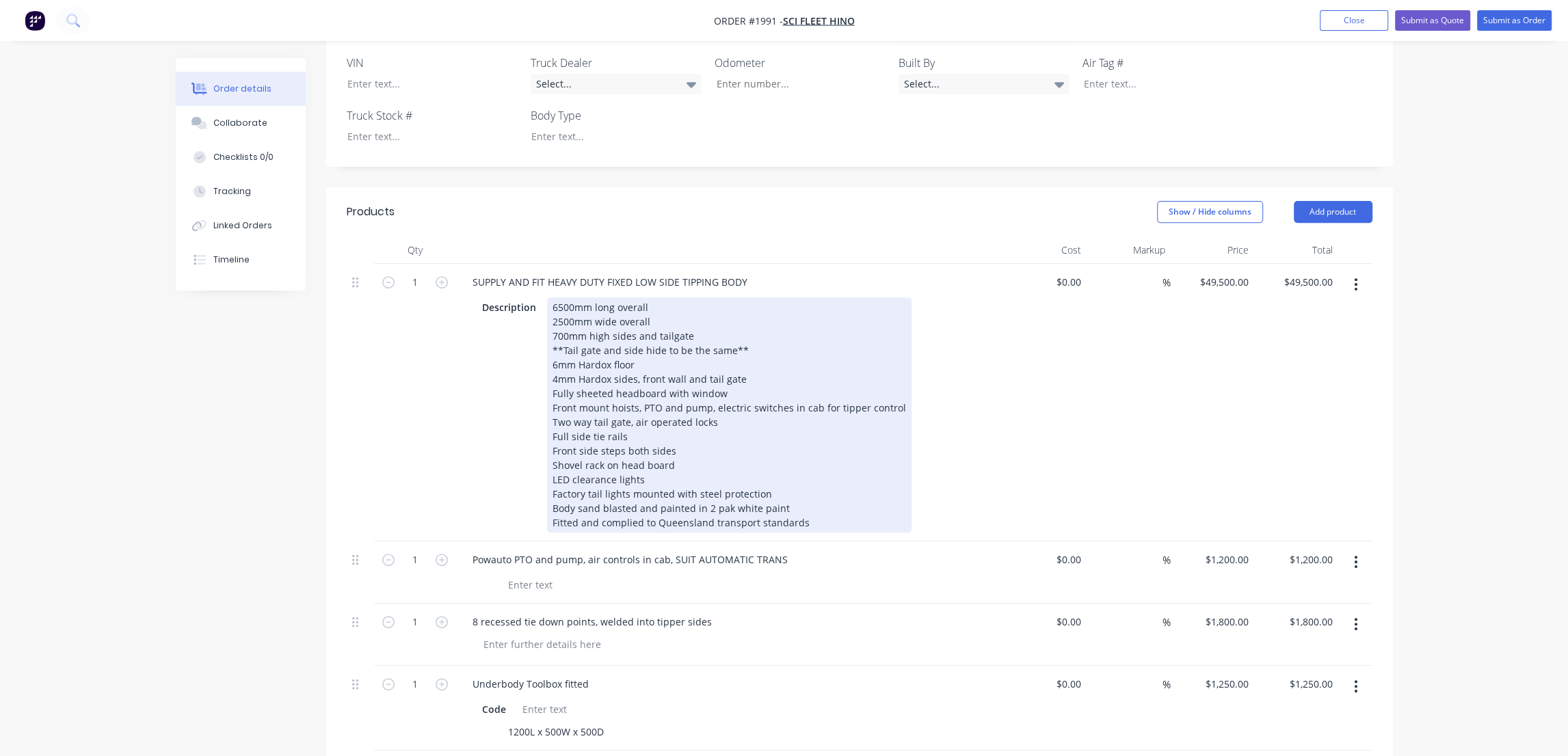
type input "$1,500.00"
click at [650, 298] on div "6500mm long overall 2500mm wide overall 700mm high sides and tailgate **Tail ga…" at bounding box center [729, 415] width 365 height 235
drag, startPoint x: 726, startPoint y: 334, endPoint x: 705, endPoint y: 353, distance: 28.3
click at [726, 335] on div "6500mm long overall 2500mm wide overall 700mm high sides and tailgate **Tail ga…" at bounding box center [729, 415] width 365 height 235
drag, startPoint x: 690, startPoint y: 334, endPoint x: 661, endPoint y: 334, distance: 29.0
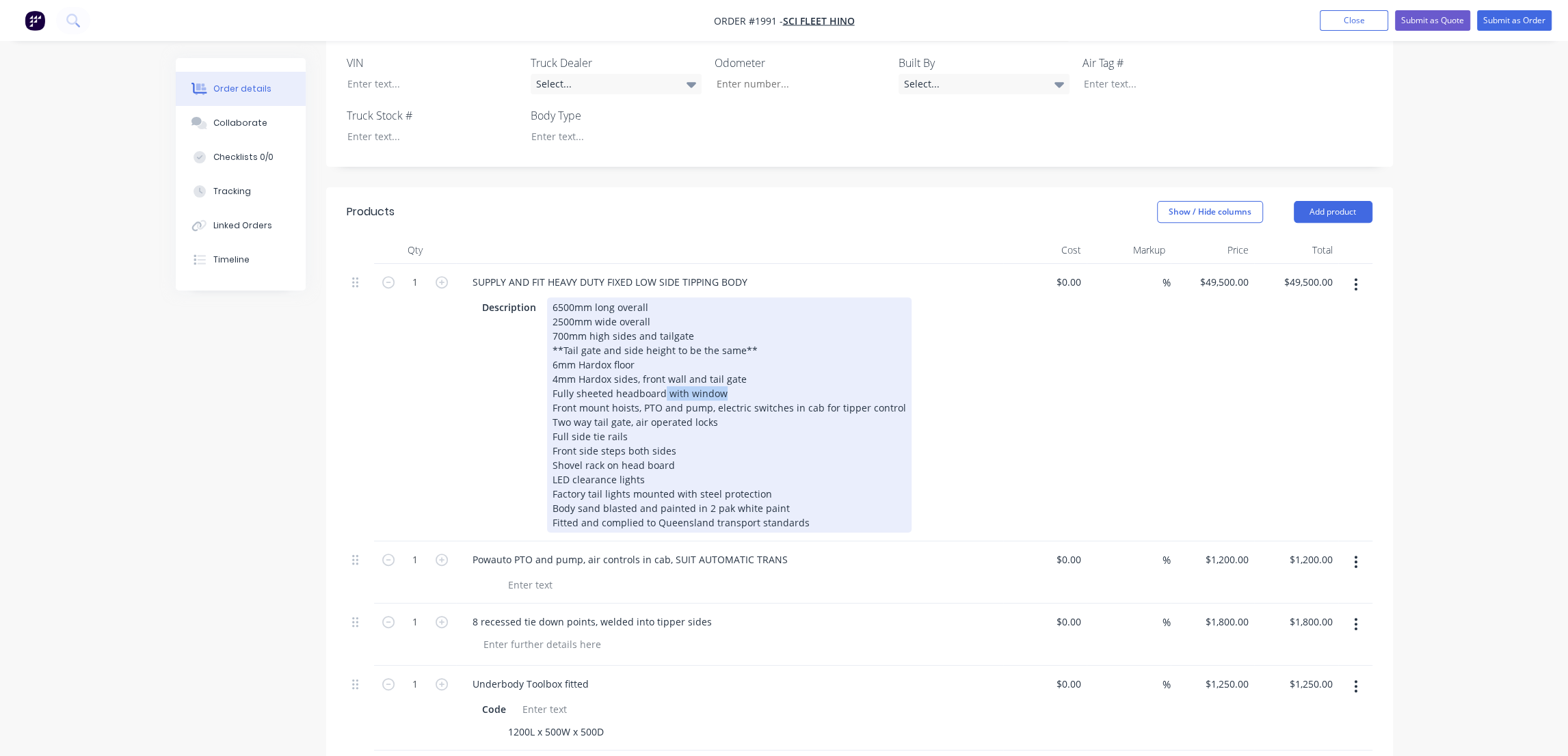
click at [661, 334] on div "6500mm long overall 2500mm wide overall 700mm high sides and tailgate **Tail ga…" at bounding box center [729, 415] width 365 height 235
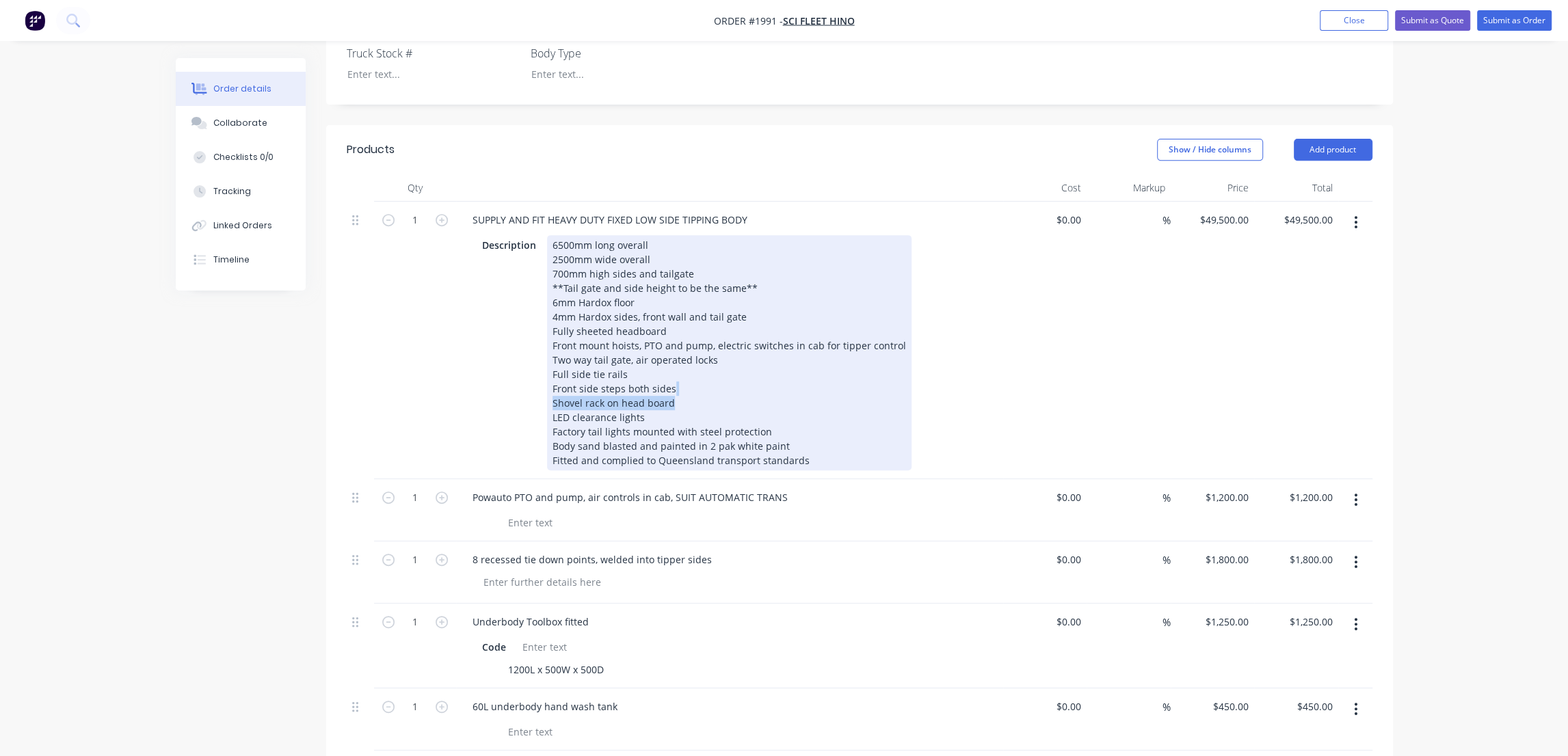
drag, startPoint x: 688, startPoint y: 337, endPoint x: 695, endPoint y: 353, distance: 17.5
click at [690, 341] on div "6500mm long overall 2500mm wide overall 700mm high sides and tailgate **Tail ga…" at bounding box center [729, 353] width 365 height 235
click at [690, 350] on div "6500mm long overall 2500mm wide overall 700mm high sides and tailgate **Tail ga…" at bounding box center [729, 353] width 365 height 235
click at [677, 347] on div "6500mm long overall 2500mm wide overall 700mm high sides and tailgate **Tail ga…" at bounding box center [729, 353] width 365 height 235
click at [669, 344] on div "6500mm long overall 2500mm wide overall 700mm high sides and tailgate **Tail ga…" at bounding box center [729, 353] width 365 height 235
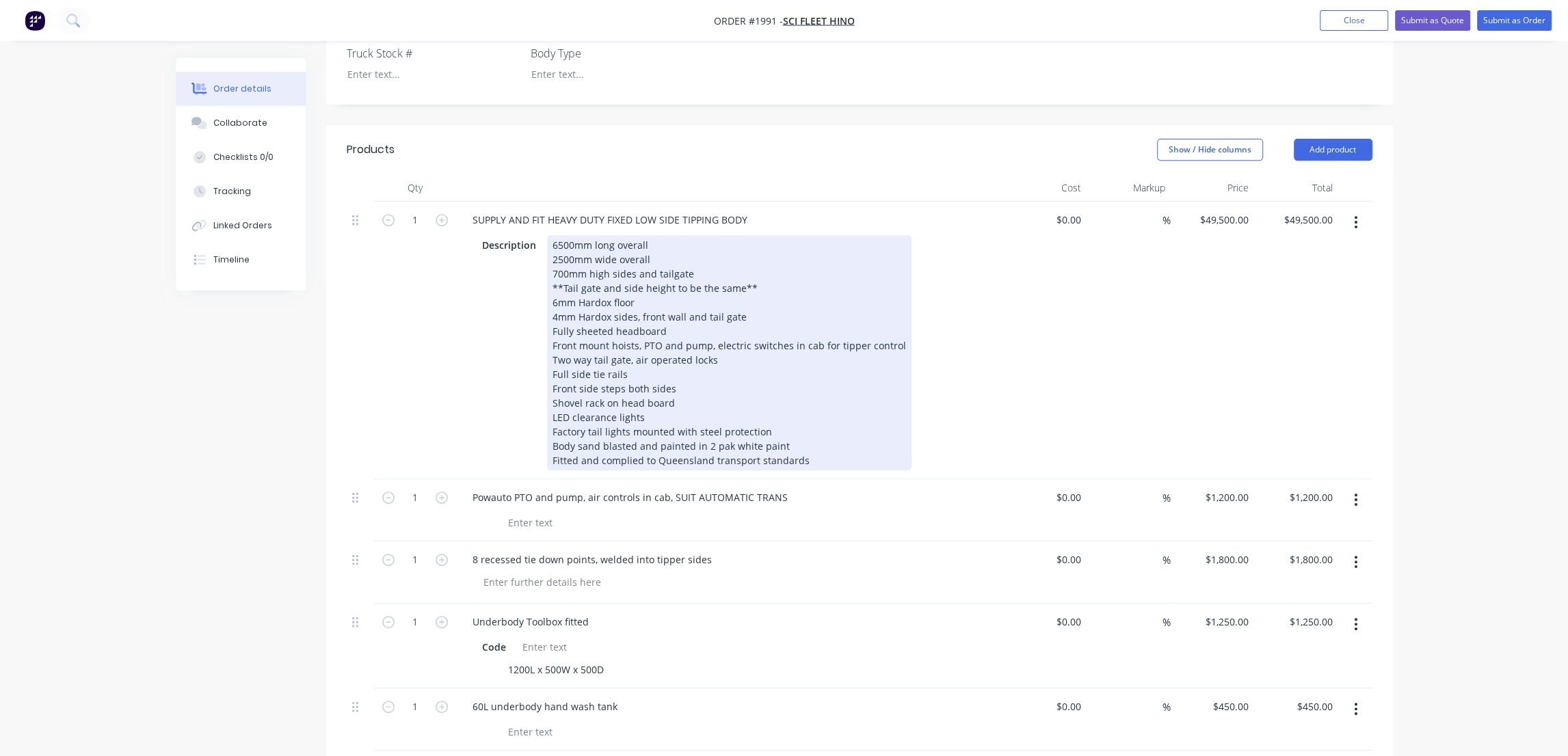
click at [770, 376] on div "6500mm long overall 2500mm wide overall 700mm high sides and tailgate **Tail ga…" at bounding box center [729, 353] width 365 height 235
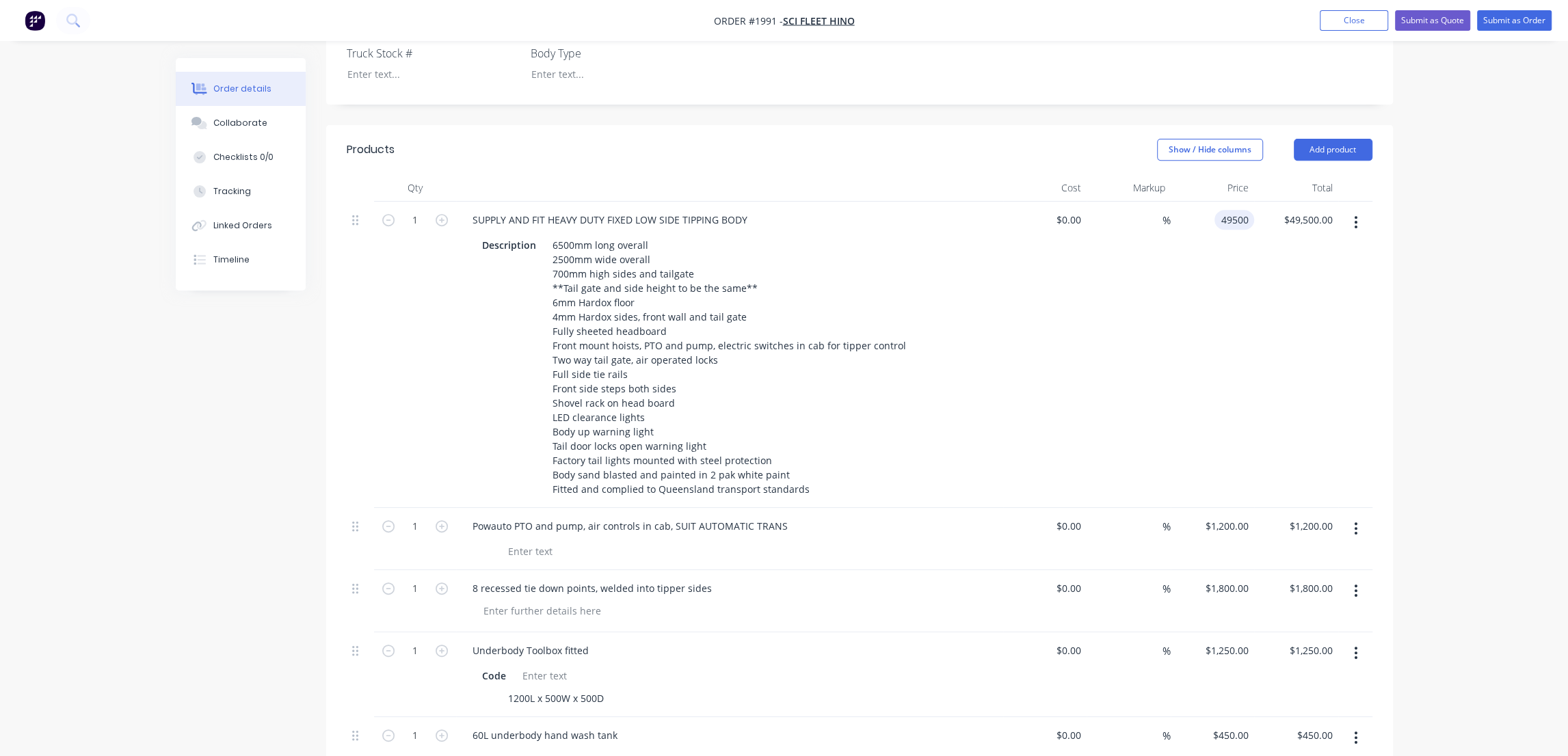
drag, startPoint x: 1228, startPoint y: 164, endPoint x: 1244, endPoint y: 211, distance: 49.6
click at [1228, 210] on input "49500" at bounding box center [1237, 220] width 35 height 20
type input "$49,600.00"
type input "49600.00"
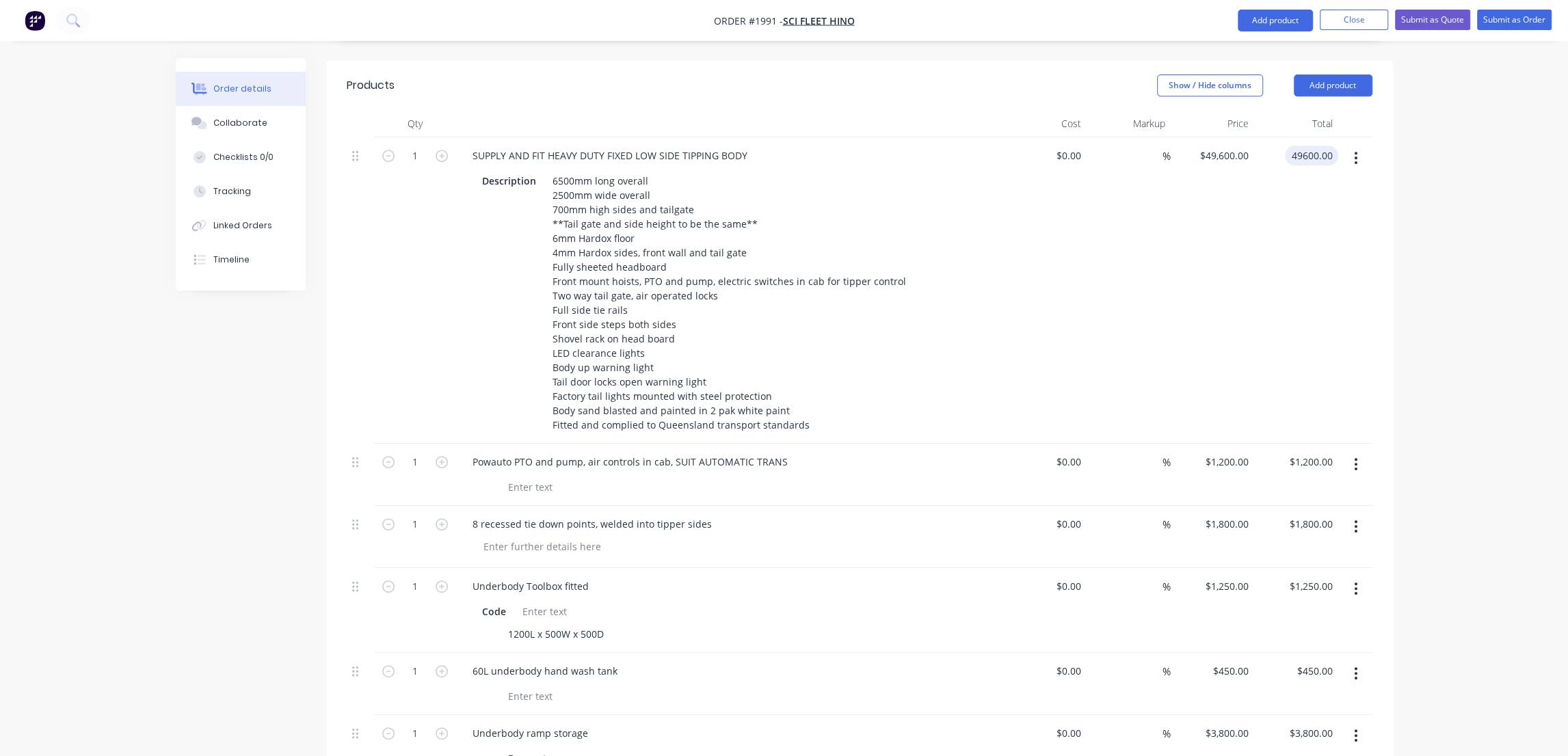
scroll to position [621, 0]
type input "49600"
type input "$49,600.00"
drag, startPoint x: 1223, startPoint y: 101, endPoint x: 1224, endPoint y: 108, distance: 7.1
click at [1223, 148] on input "49600" at bounding box center [1226, 157] width 55 height 20
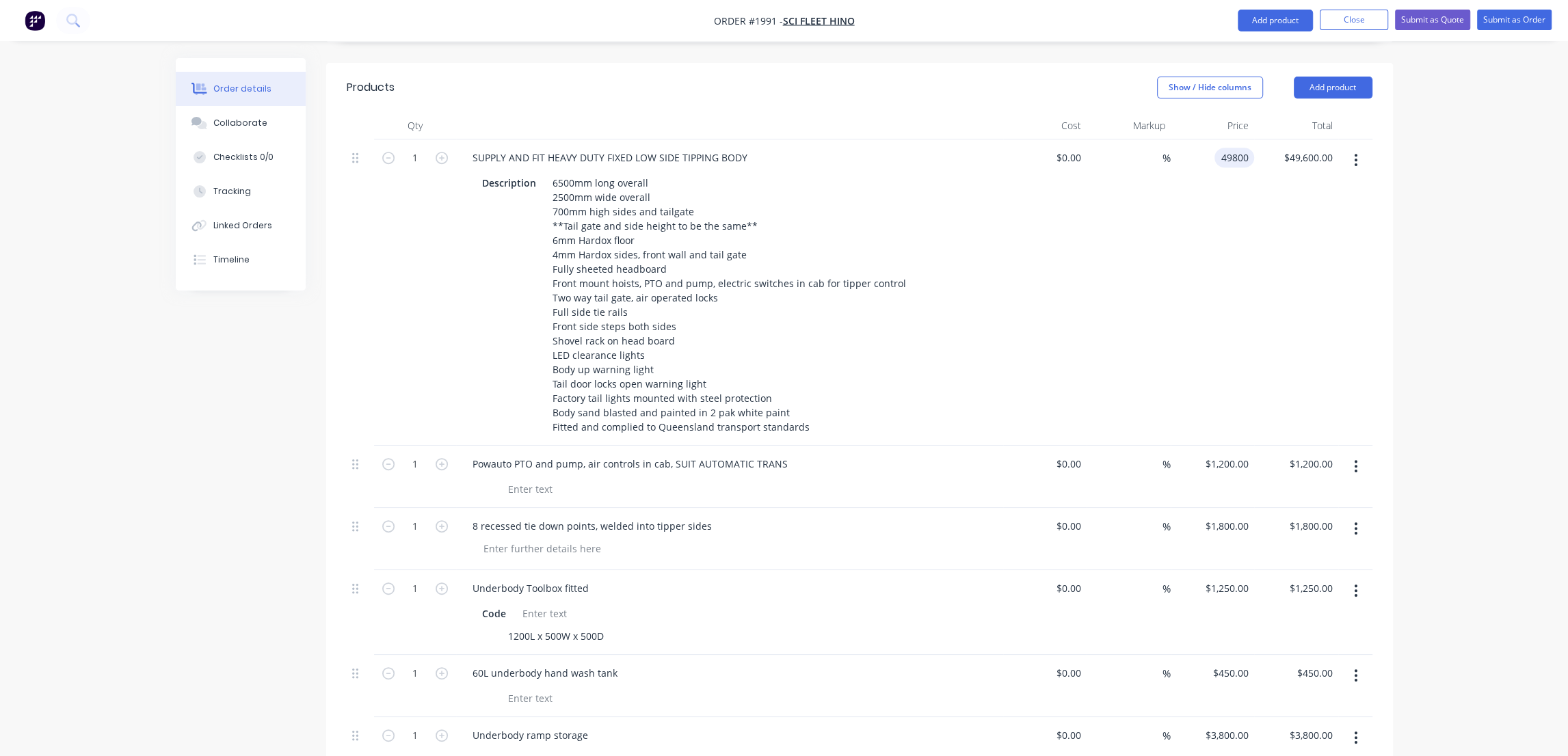
type input "$49,800.00"
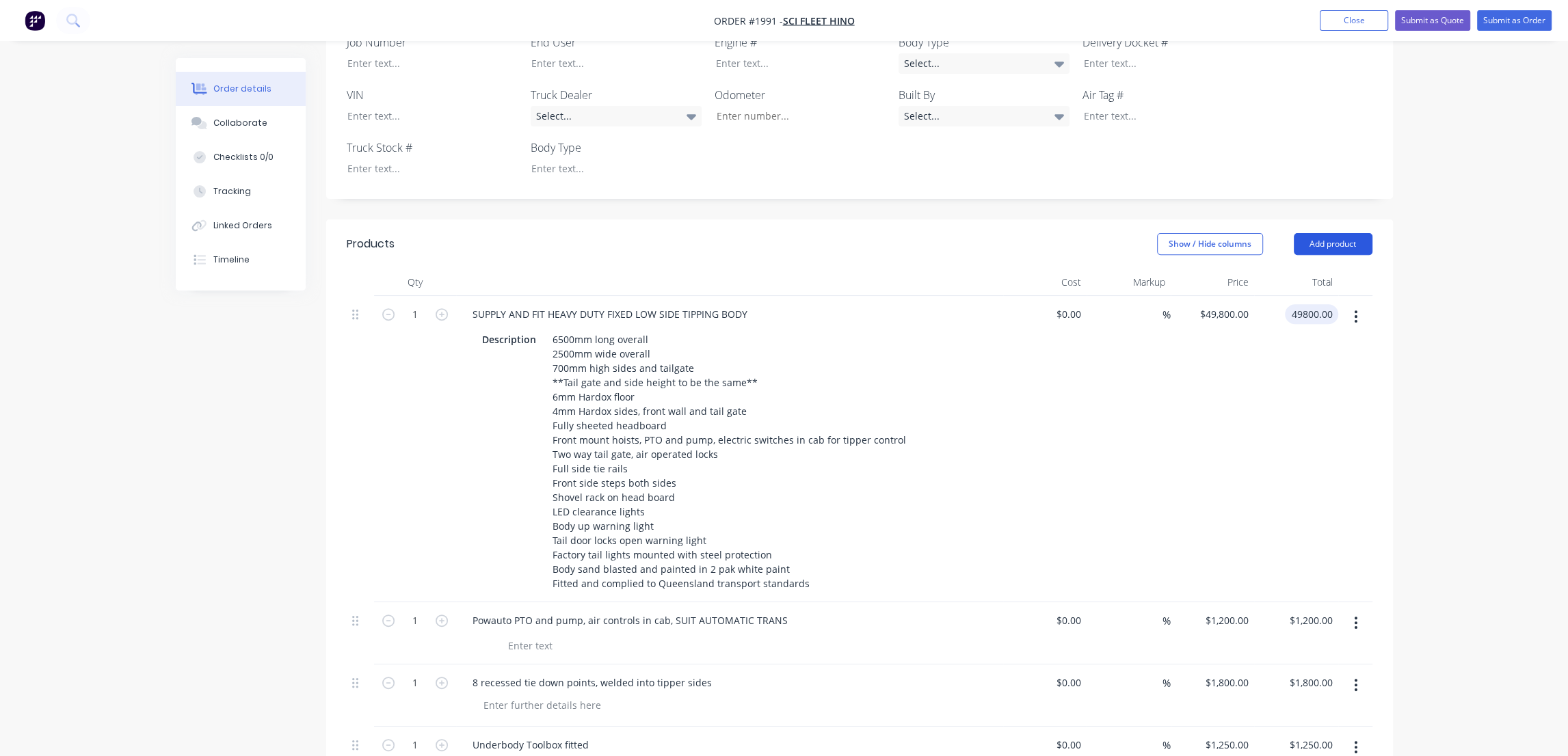
scroll to position [435, 0]
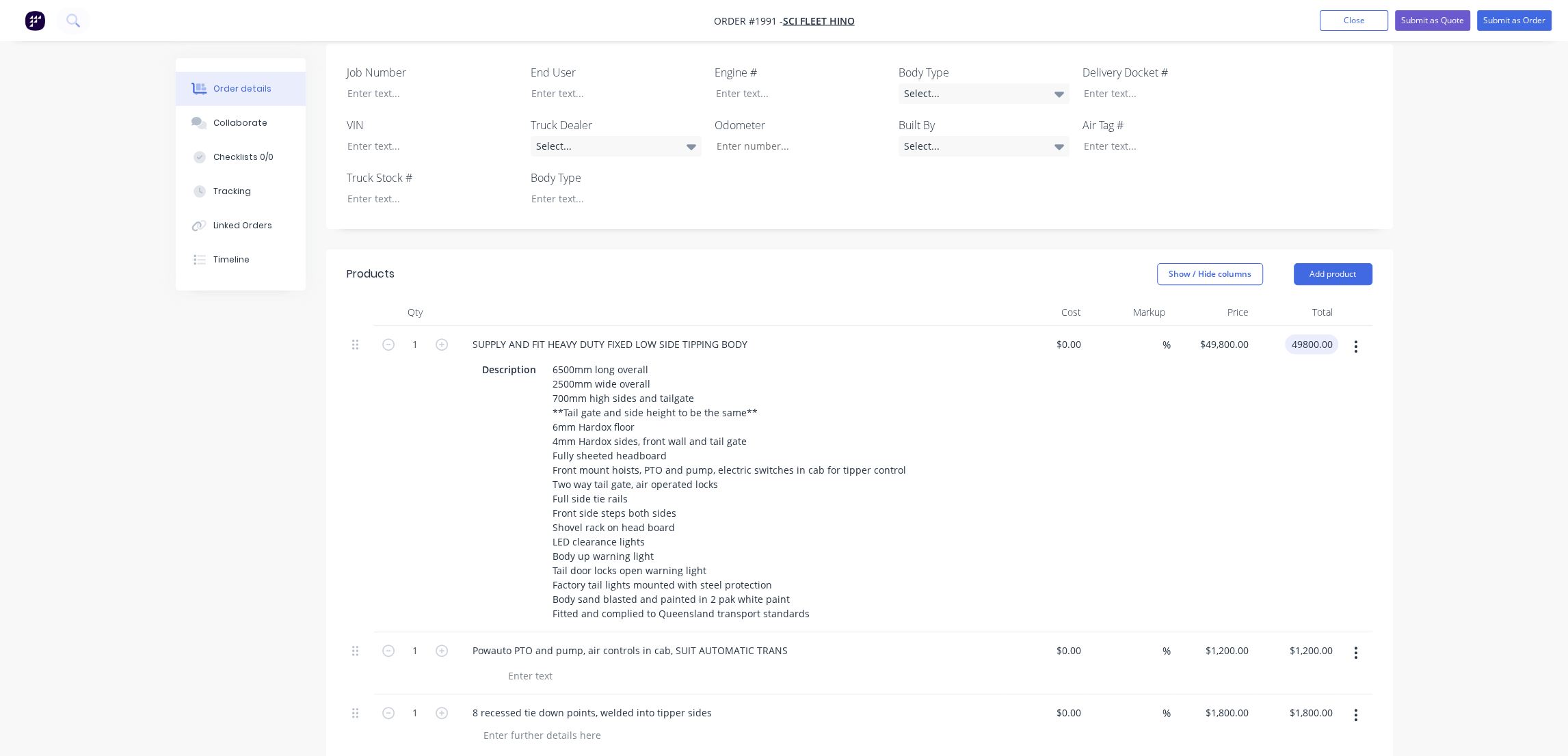
click at [1177, 456] on div "$49,800.00 $49,800.00" at bounding box center [1212, 479] width 84 height 307
type input "$49,800.00"
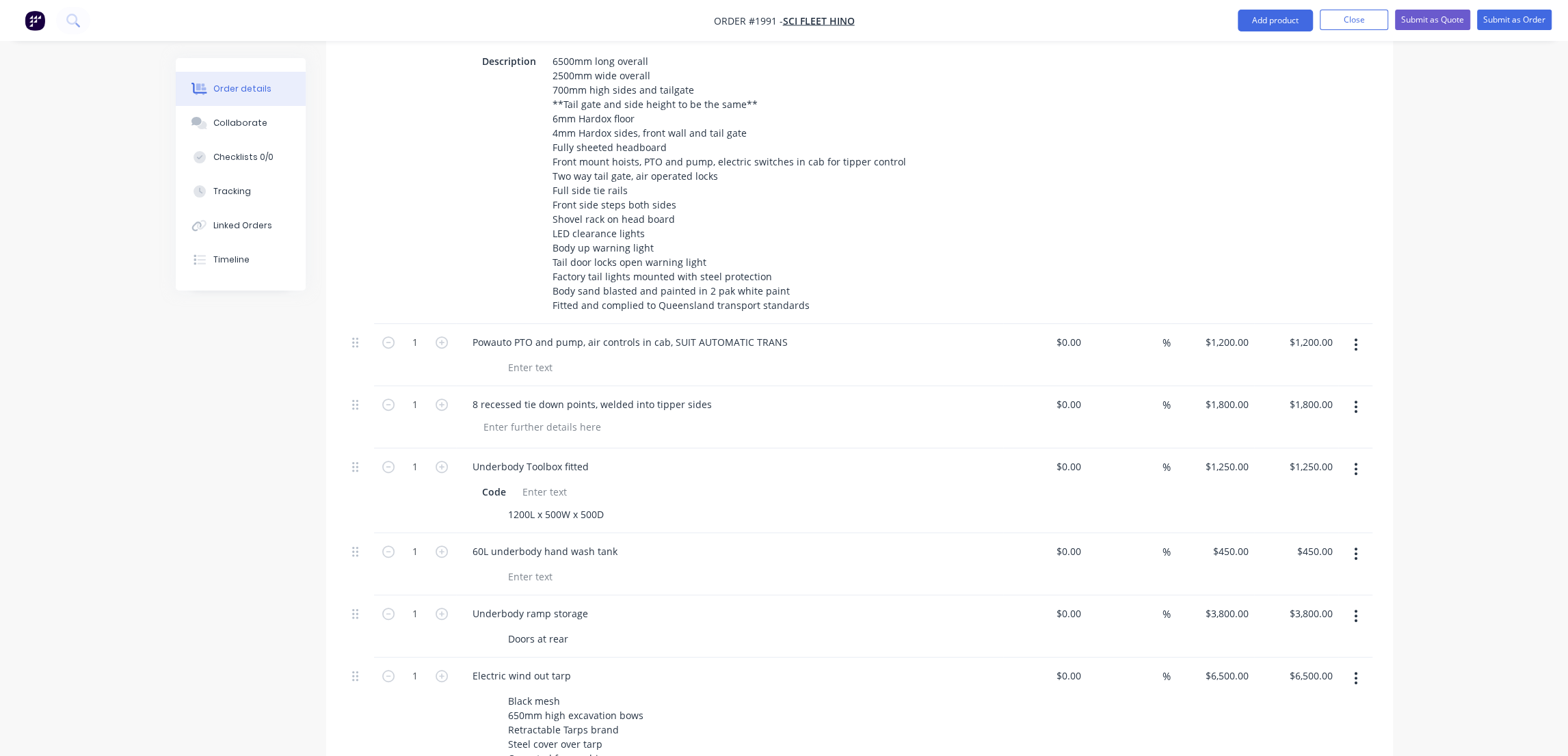
scroll to position [745, 0]
drag, startPoint x: 503, startPoint y: 430, endPoint x: 459, endPoint y: 433, distance: 44.1
click at [459, 447] on div "Underbody Toolbox fitted Code 1200L x 500W x 500D" at bounding box center [730, 489] width 547 height 85
drag, startPoint x: 603, startPoint y: 450, endPoint x: 503, endPoint y: 452, distance: 100.0
click at [503, 503] on div "1200L x 500W x 500D" at bounding box center [556, 512] width 106 height 20
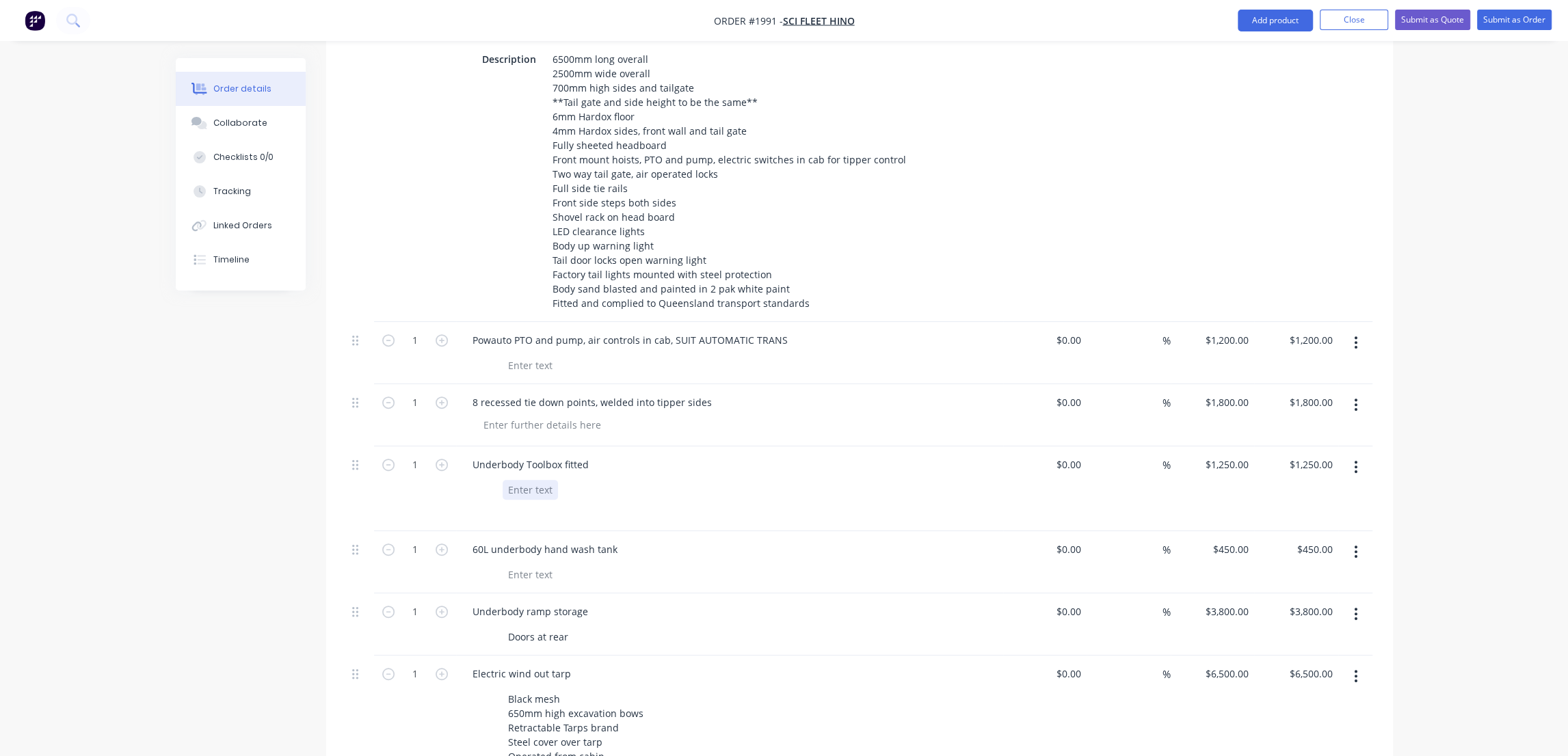
click at [523, 480] on div at bounding box center [530, 490] width 55 height 20
paste div
click at [675, 565] on div at bounding box center [726, 574] width 501 height 20
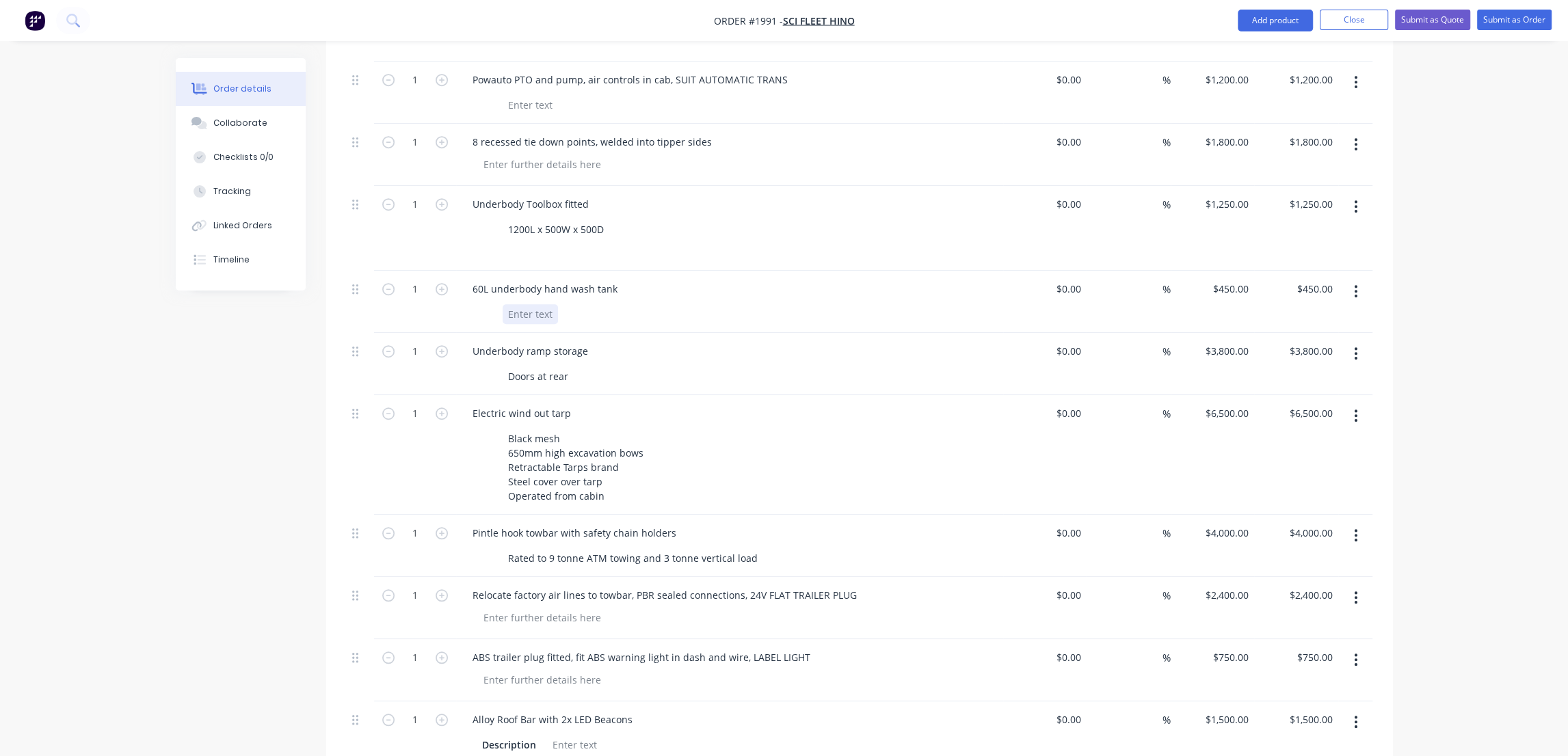
scroll to position [1056, 0]
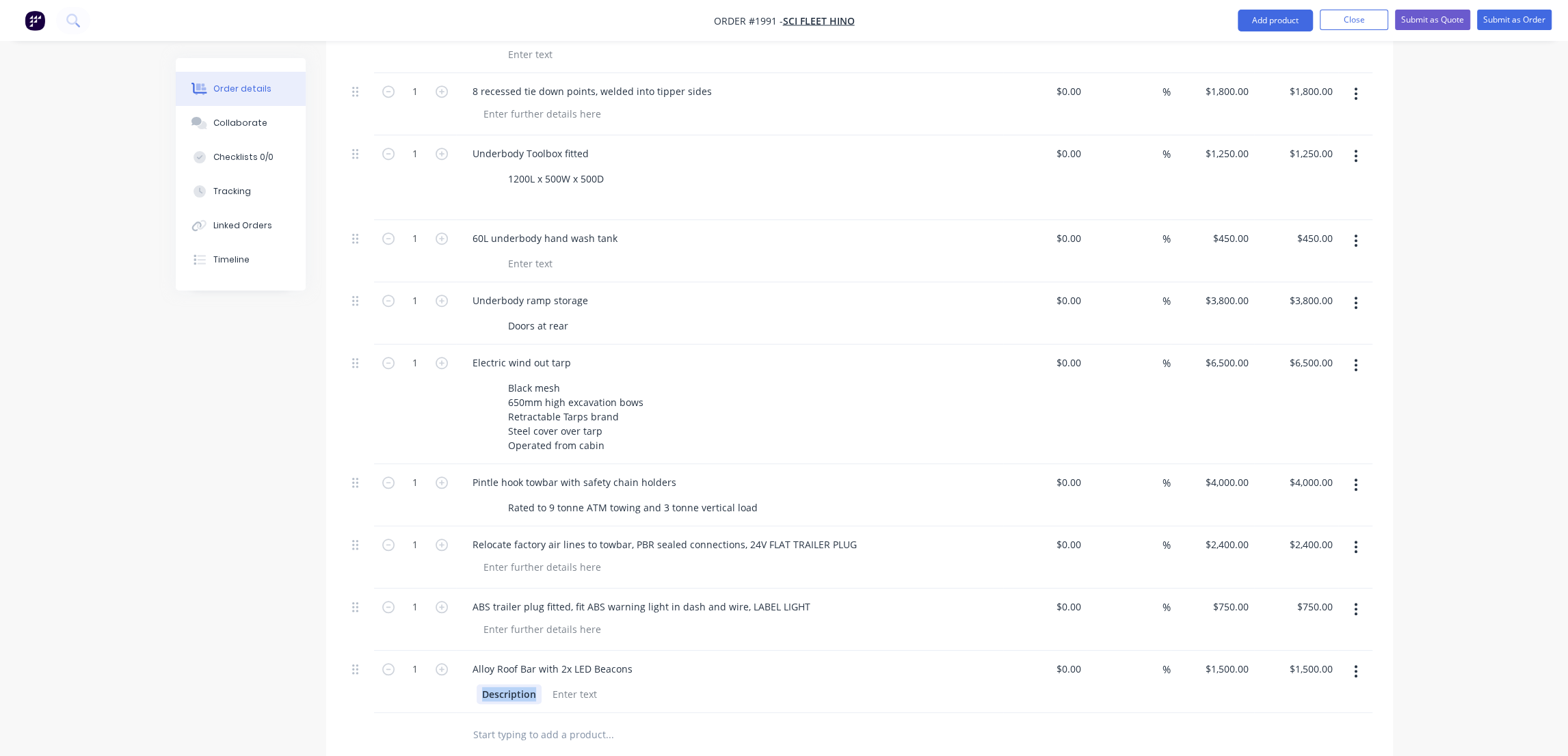
drag, startPoint x: 535, startPoint y: 634, endPoint x: 465, endPoint y: 622, distance: 71.0
click at [465, 681] on div "Description" at bounding box center [729, 692] width 536 height 23
click at [684, 659] on div "Alloy Roof Bar with 2x LED Beacons" at bounding box center [729, 669] width 536 height 20
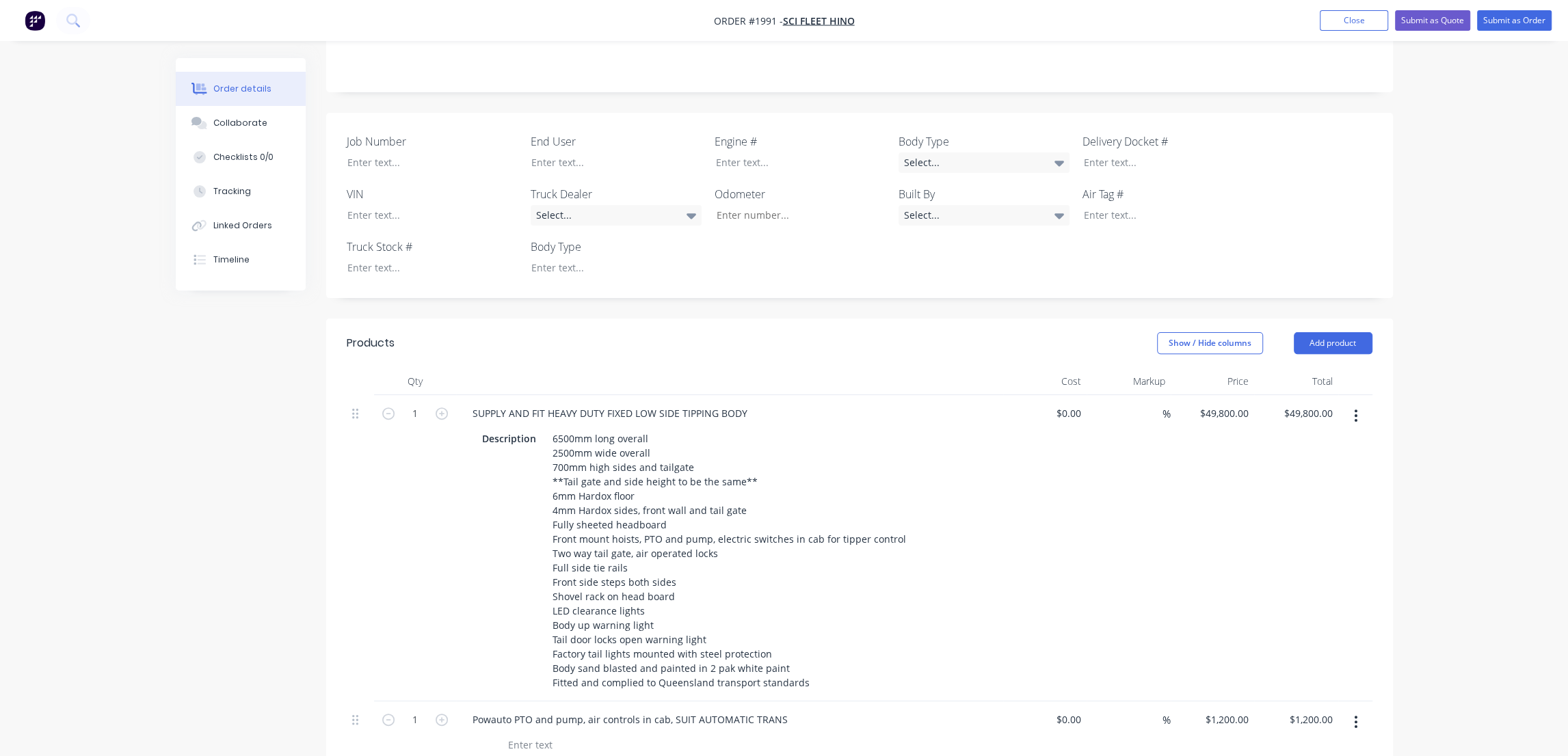
scroll to position [186, 0]
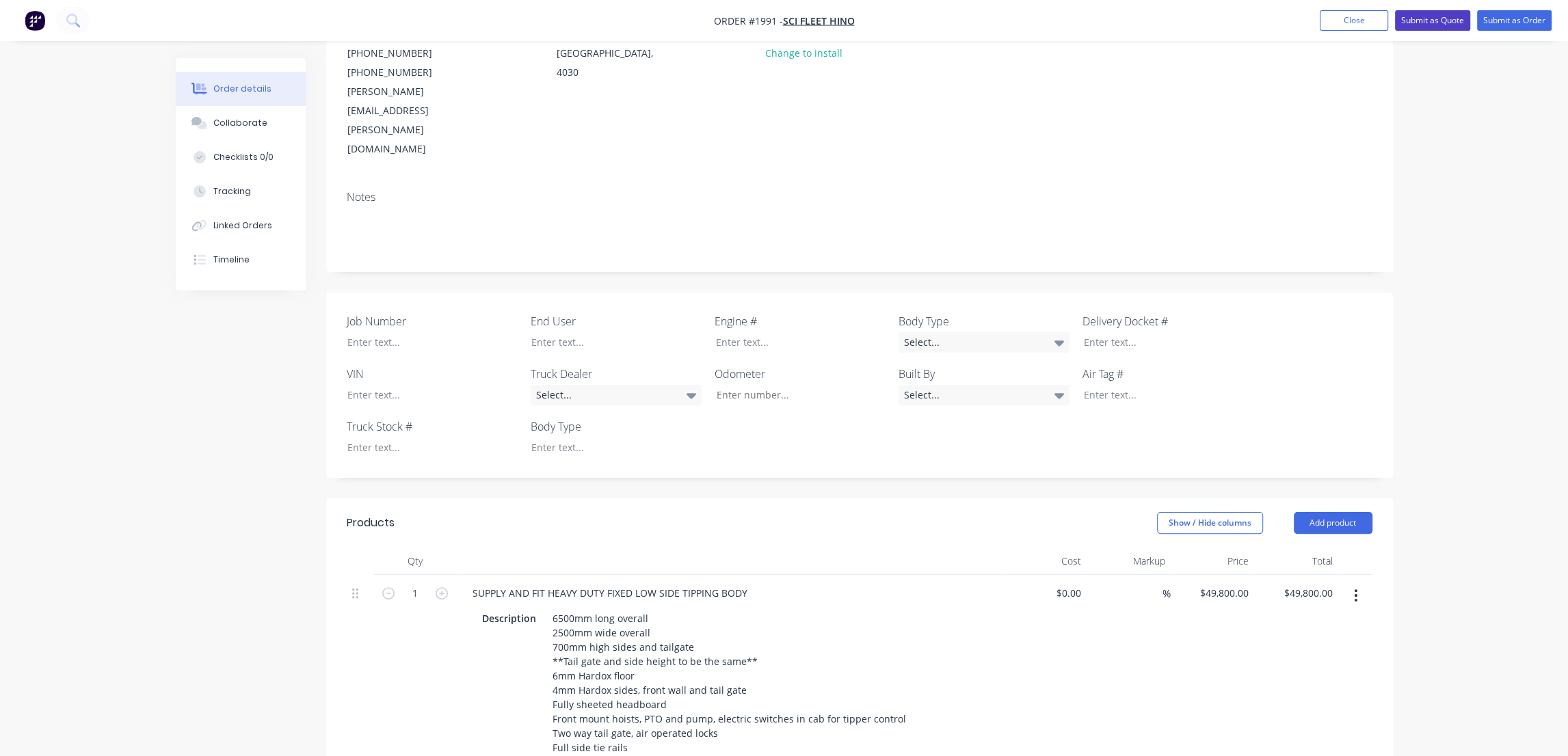
click at [1450, 20] on button "Submit as Quote" at bounding box center [1432, 21] width 75 height 21
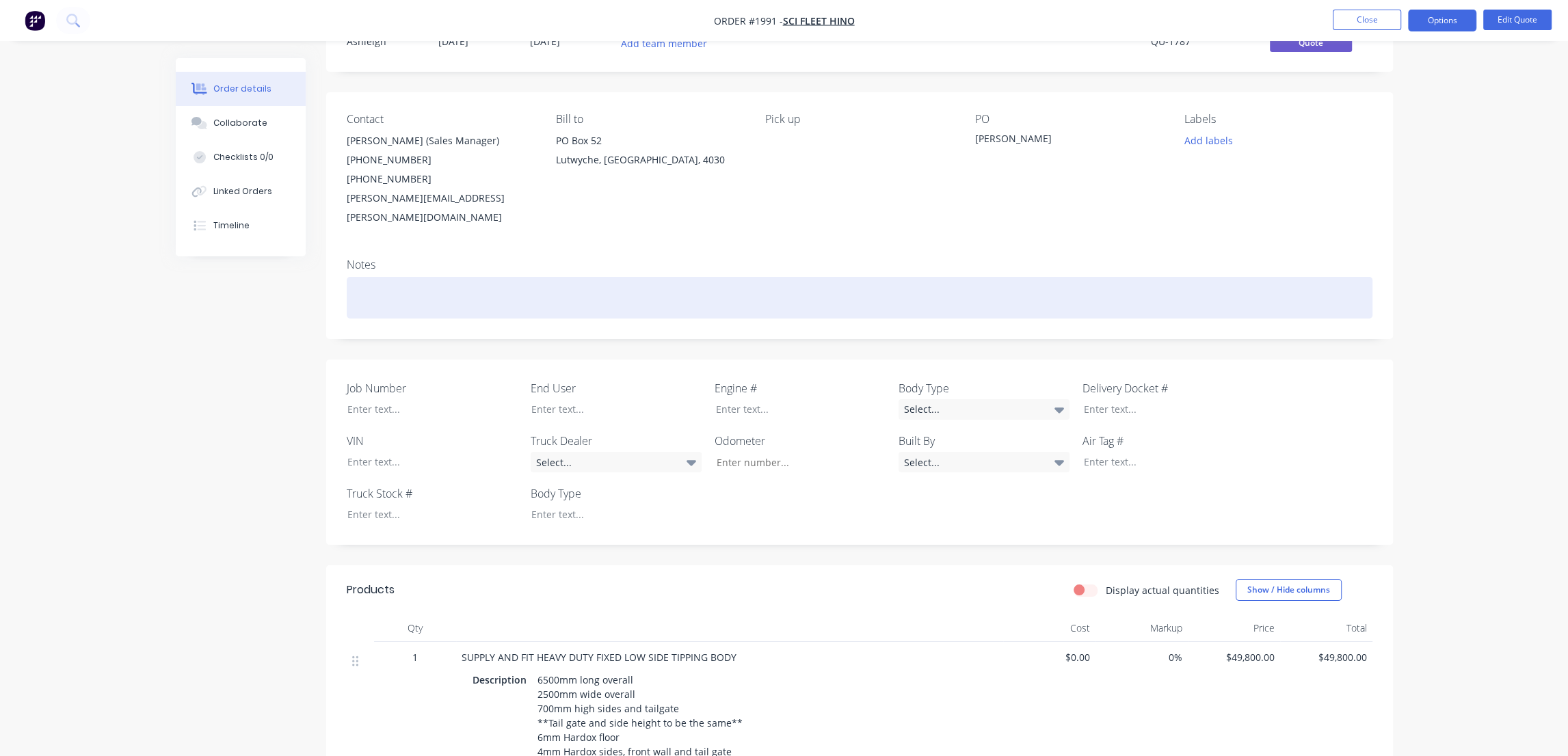
scroll to position [0, 0]
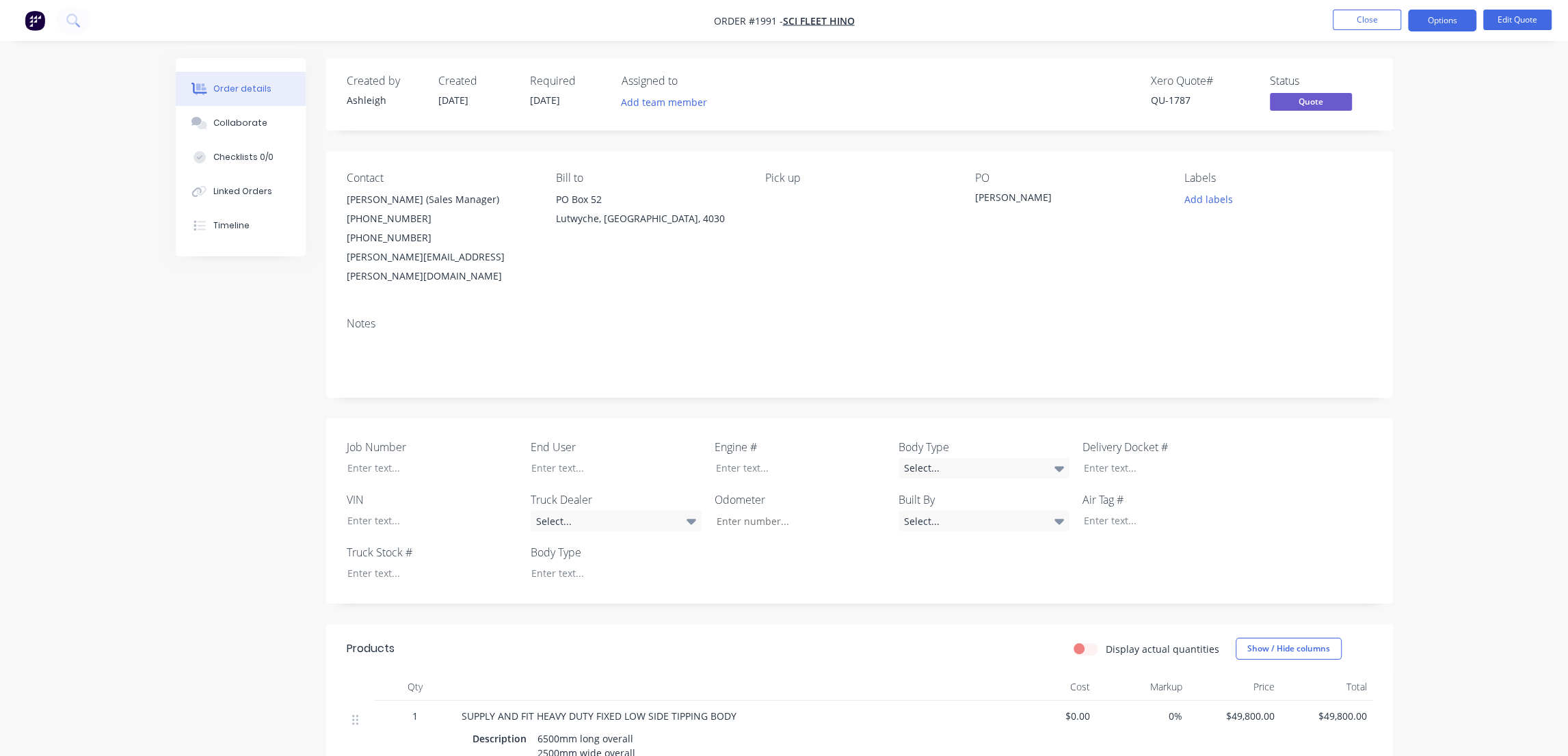
click at [884, 260] on div "Pick up" at bounding box center [858, 229] width 187 height 114
click at [1451, 19] on button "Options" at bounding box center [1442, 21] width 68 height 22
click at [1353, 78] on div "Quote" at bounding box center [1401, 83] width 126 height 20
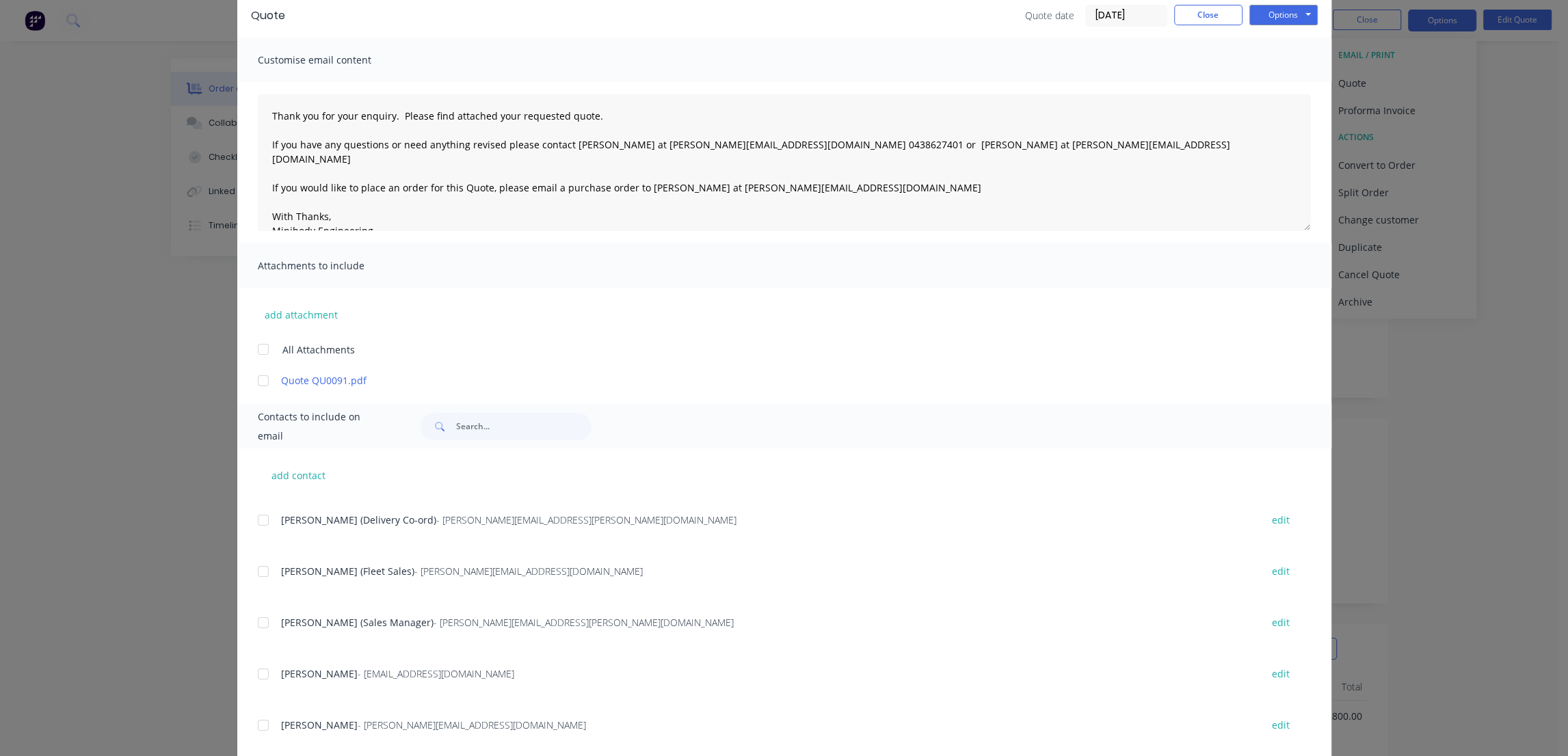
scroll to position [248, 0]
click at [255, 669] on div at bounding box center [263, 674] width 28 height 28
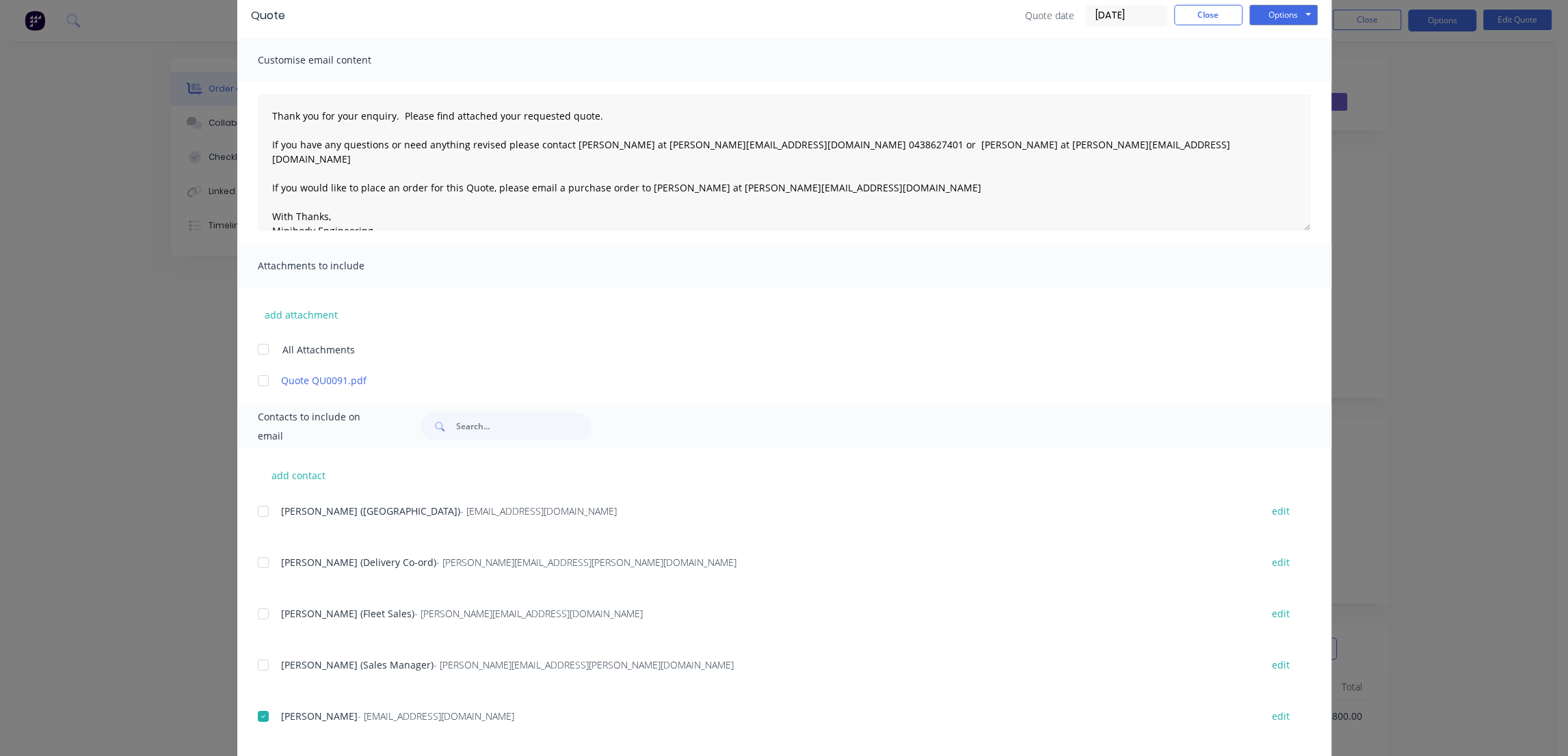
scroll to position [124, 0]
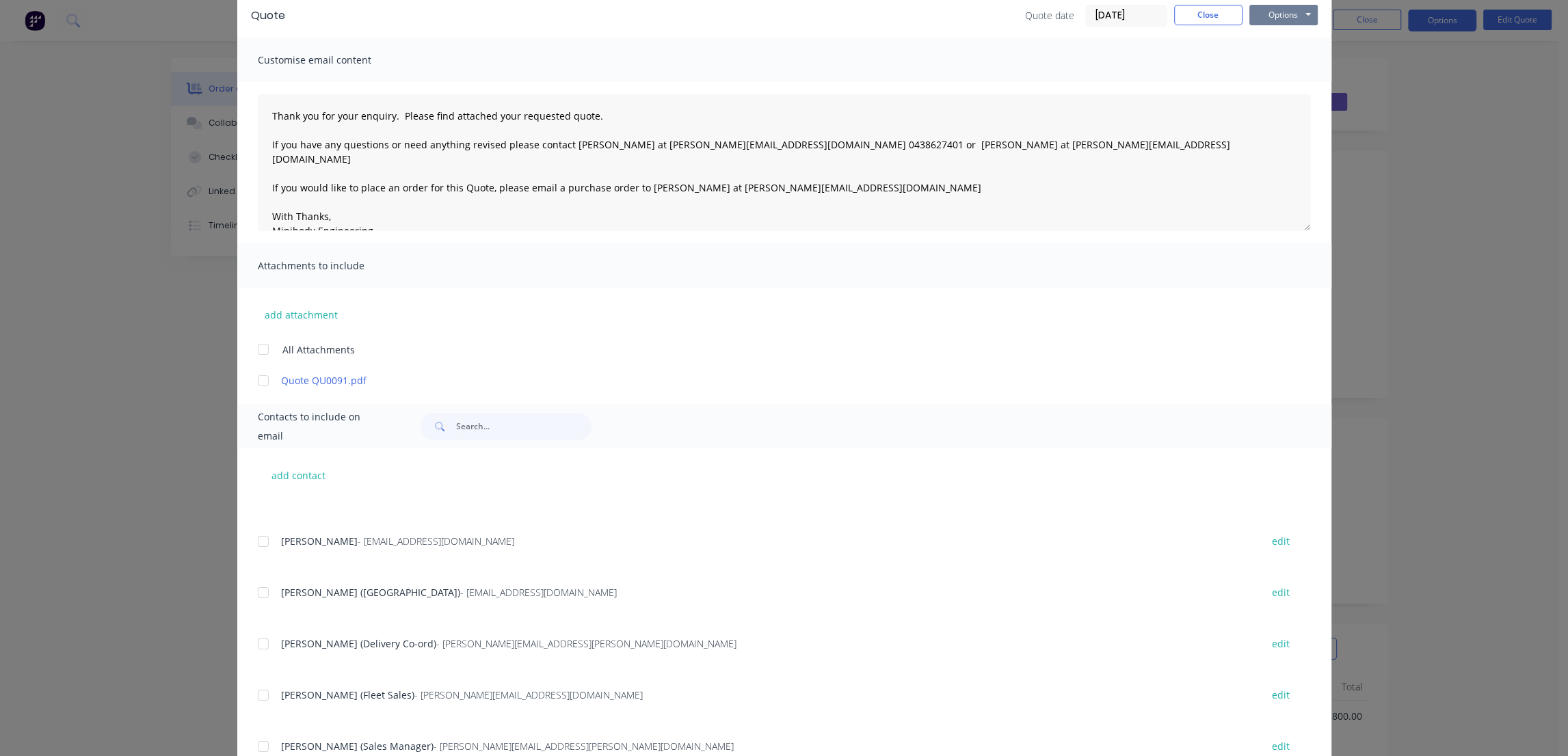
click at [1289, 8] on button "Options" at bounding box center [1283, 15] width 68 height 21
click at [1287, 81] on button "Email" at bounding box center [1293, 84] width 88 height 23
type textarea "Thank you for your enquiry. Please find attached your requested quote. If you h…"
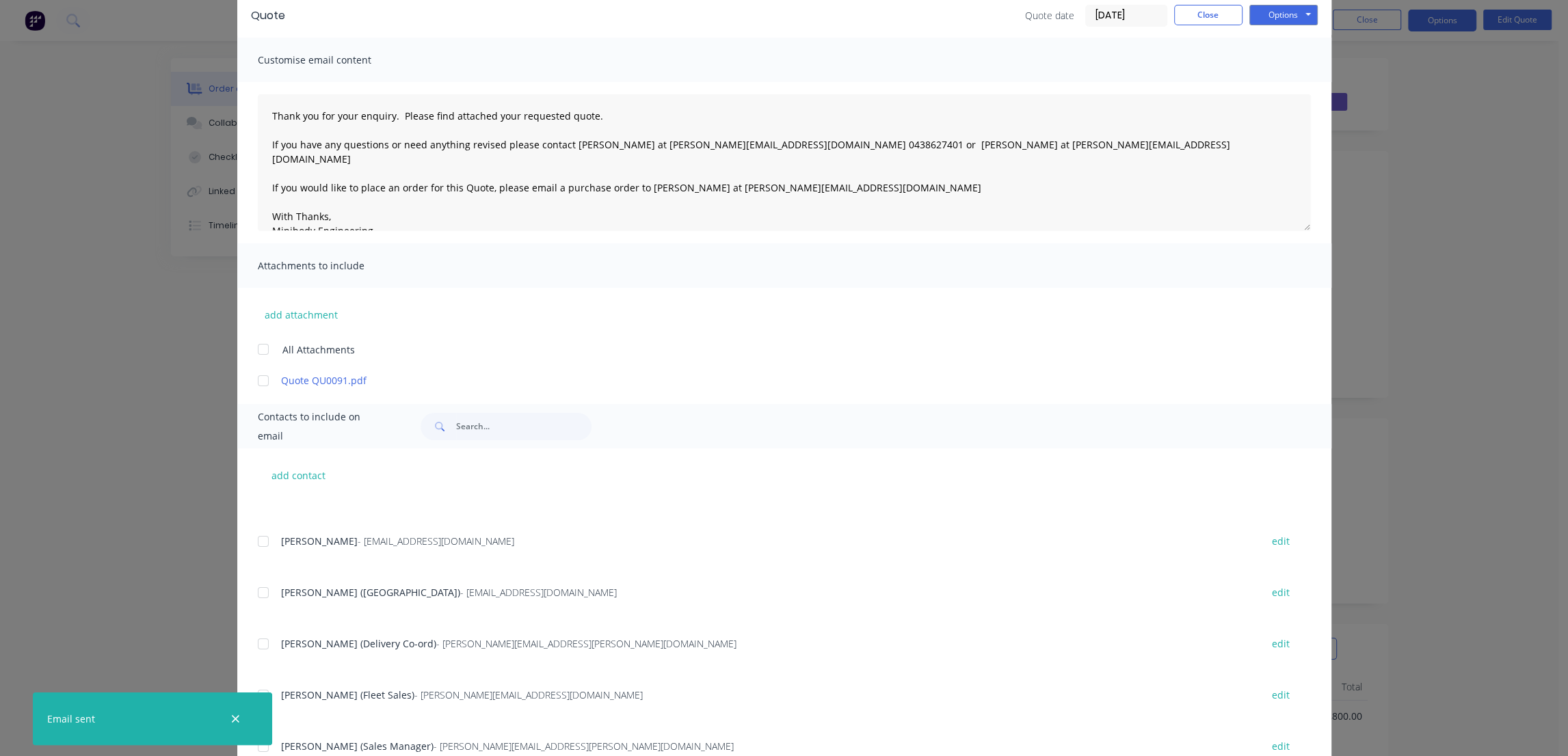
drag, startPoint x: 108, startPoint y: 521, endPoint x: 172, endPoint y: 698, distance: 188.2
click at [108, 522] on div "Quote Quote date [DATE] Close Options Preview Print Email Customise email conte…" at bounding box center [784, 378] width 1568 height 756
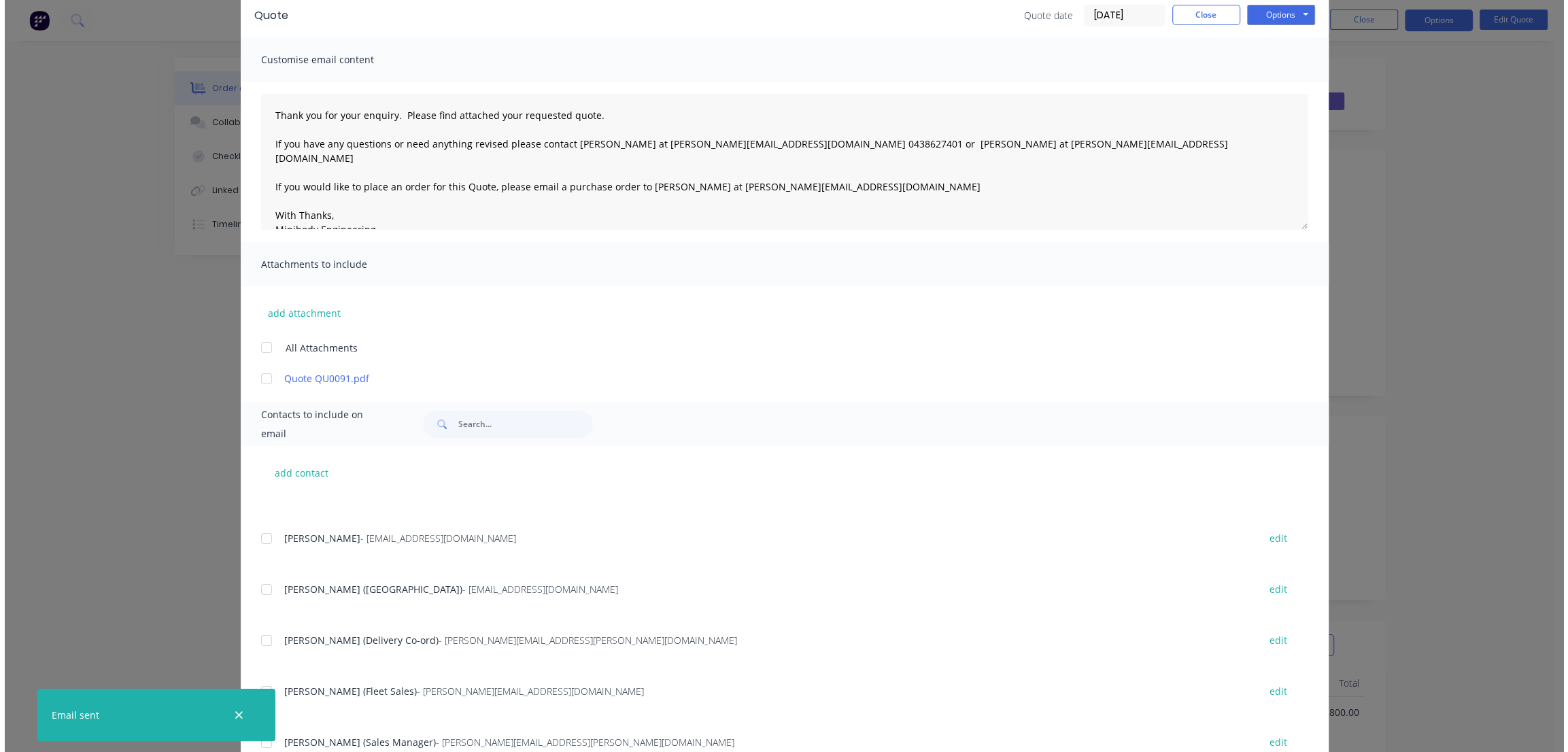
scroll to position [0, 0]
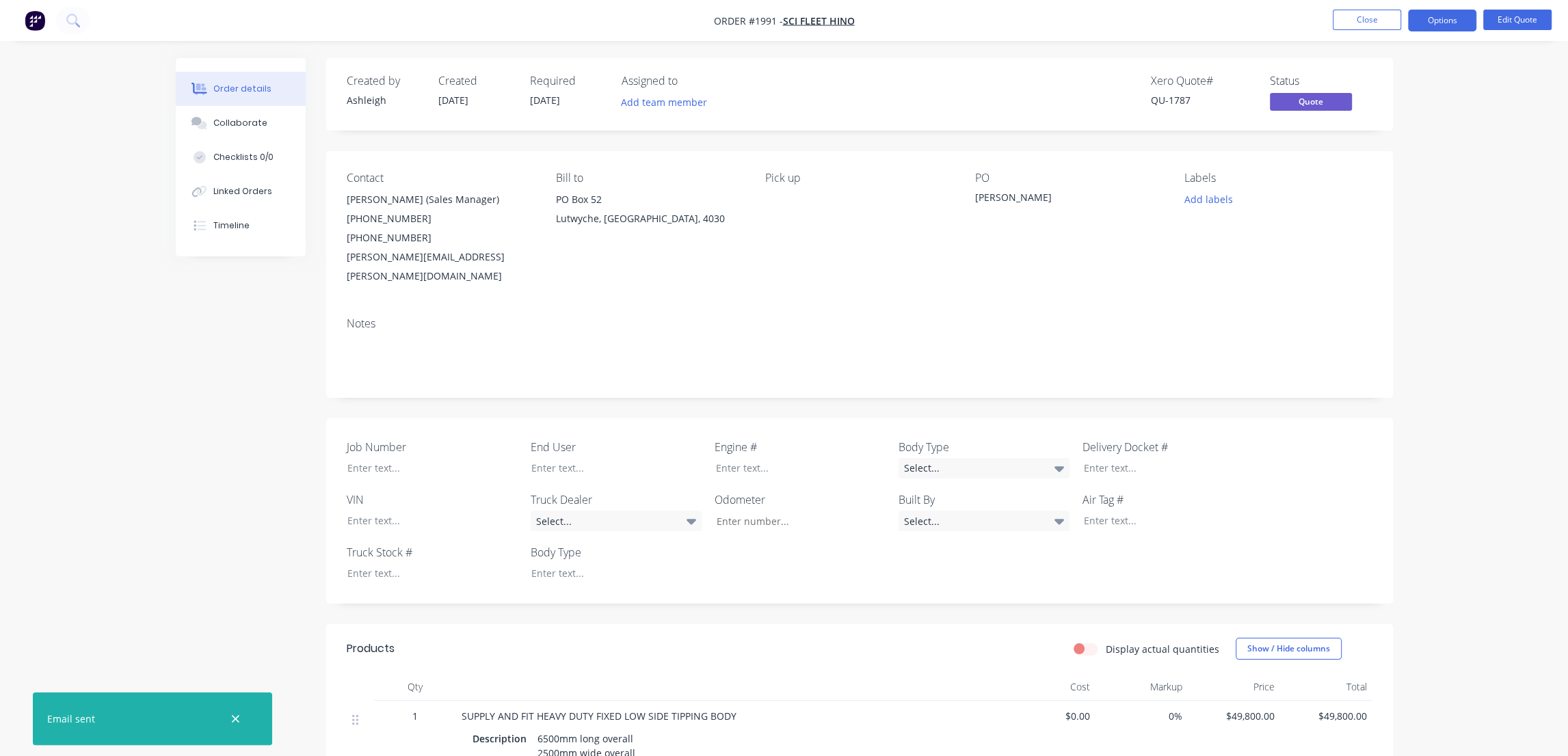
drag, startPoint x: 233, startPoint y: 716, endPoint x: 198, endPoint y: 640, distance: 83.7
click at [233, 716] on icon "button" at bounding box center [235, 719] width 9 height 12
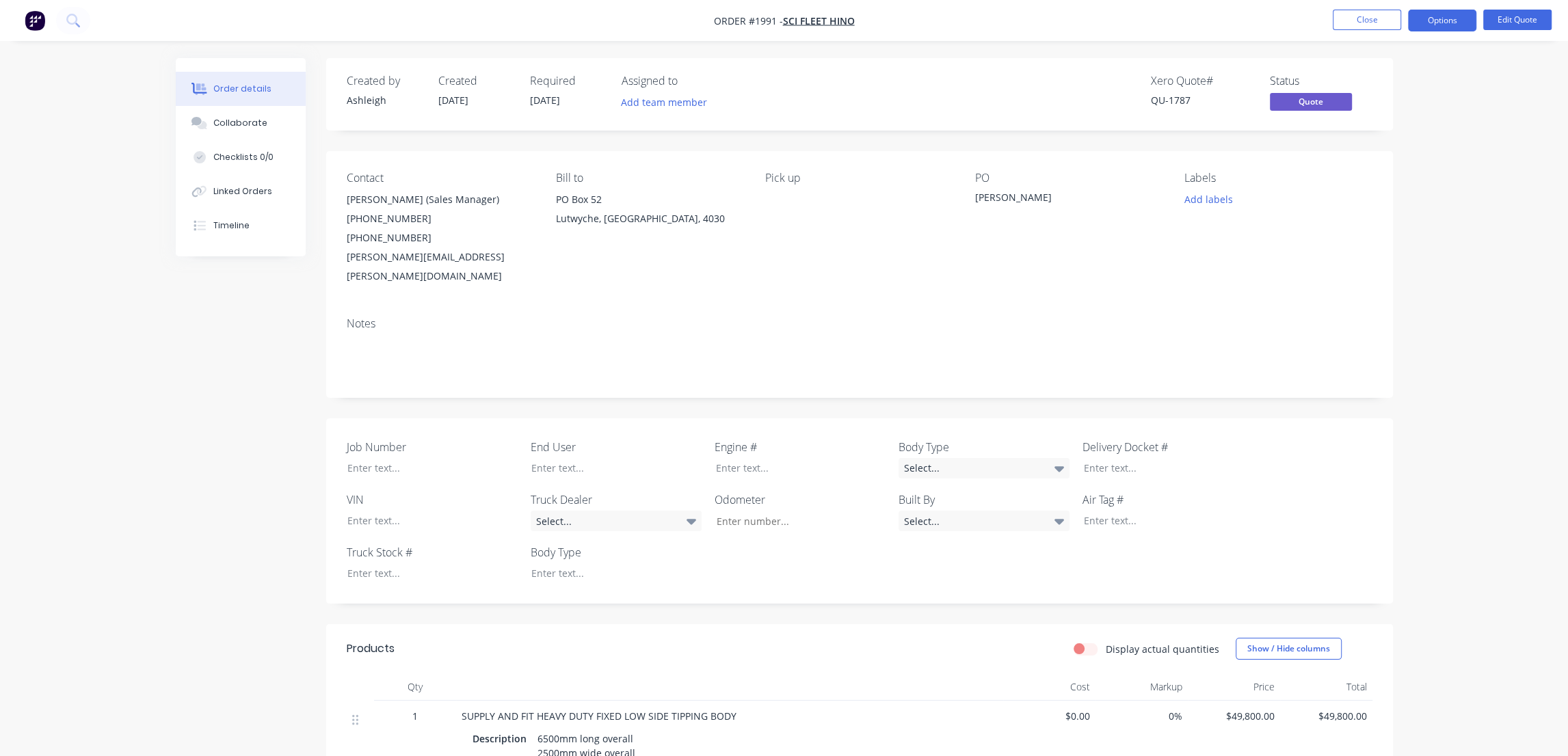
click at [1374, 20] on button "Close" at bounding box center [1366, 20] width 68 height 21
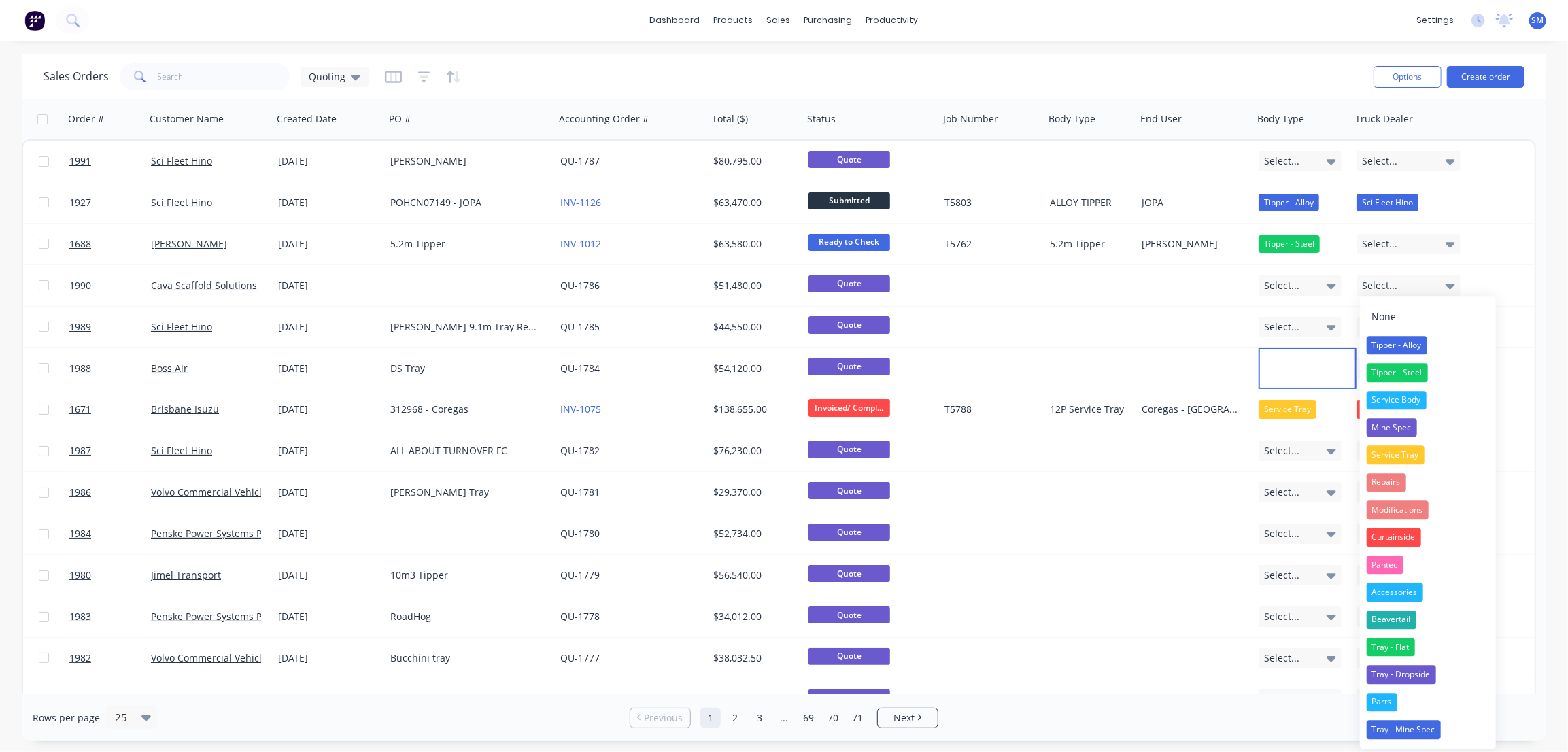
click at [631, 73] on div "Sales Orders Quoting" at bounding box center [702, 76] width 1319 height 34
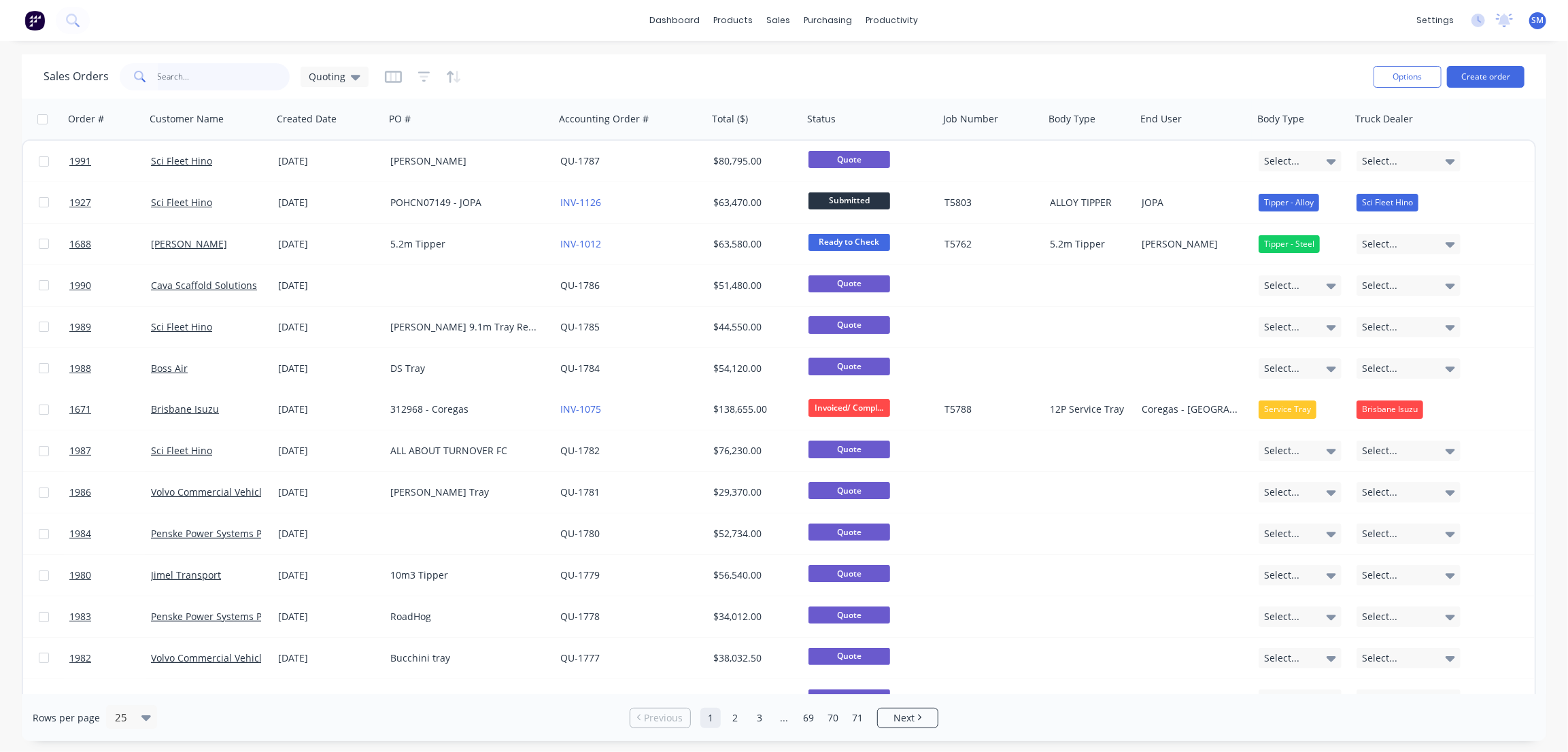
click at [178, 73] on input "text" at bounding box center [224, 77] width 132 height 27
